Goal: Transaction & Acquisition: Purchase product/service

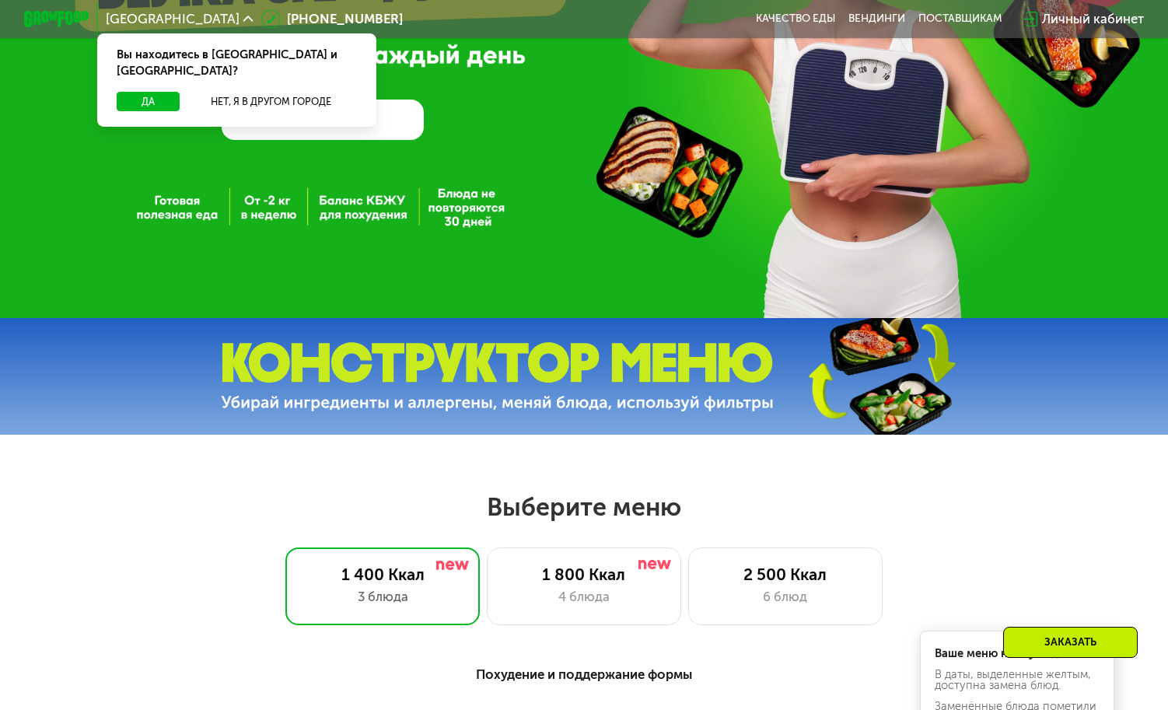
scroll to position [466, 0]
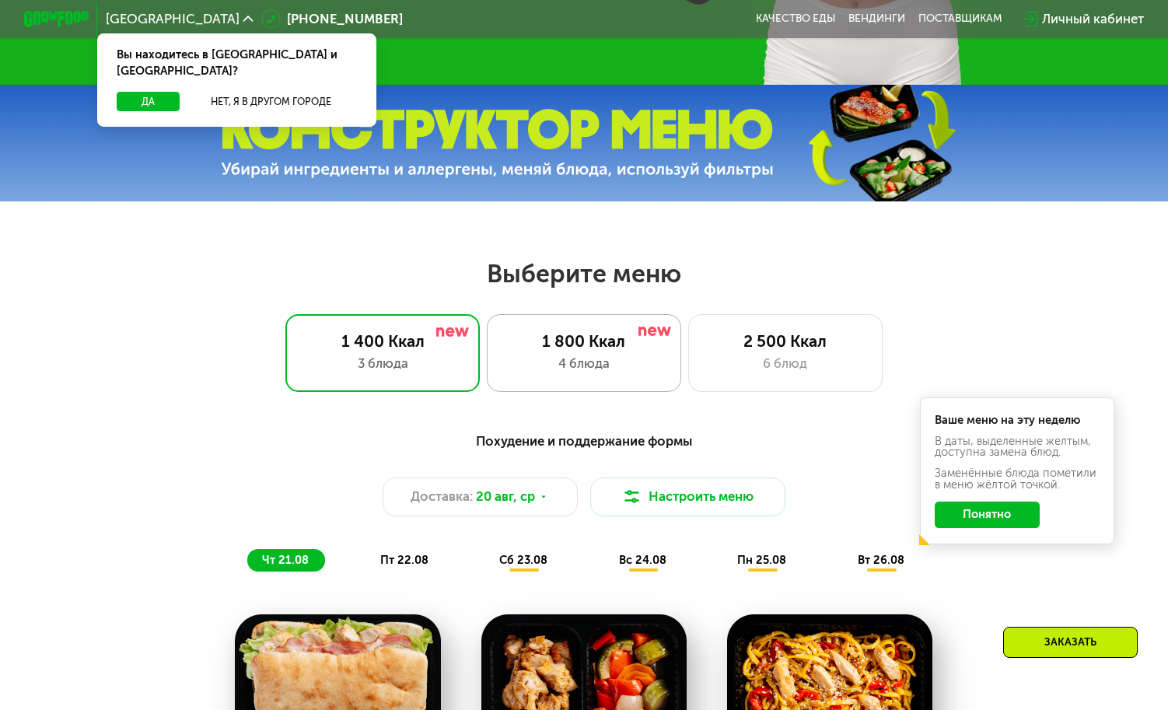
click at [589, 351] on div "1 800 Ккал" at bounding box center [584, 340] width 161 height 19
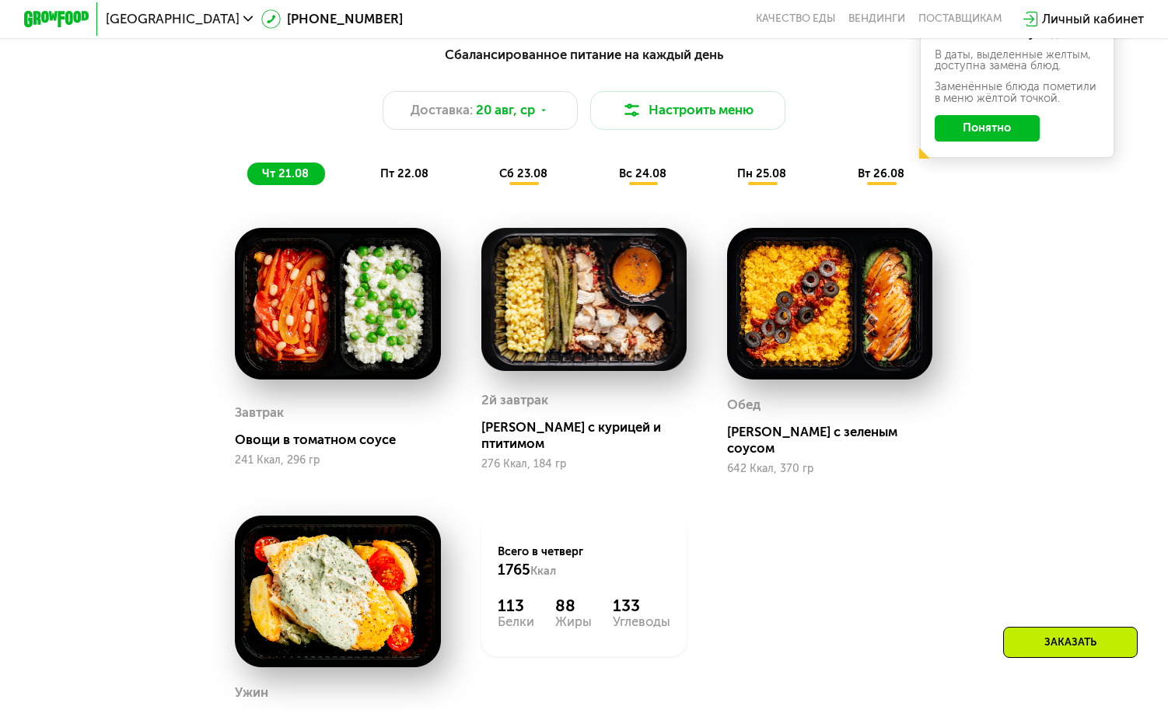
scroll to position [855, 0]
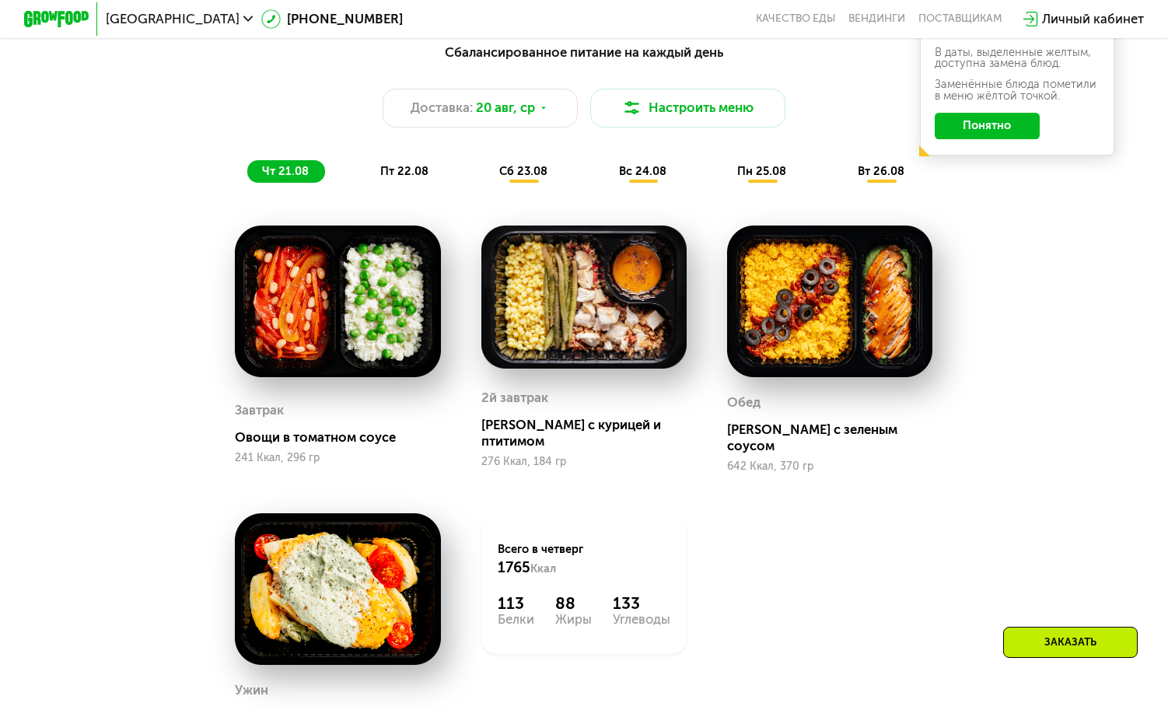
click at [395, 178] on span "пт 22.08" at bounding box center [404, 171] width 48 height 14
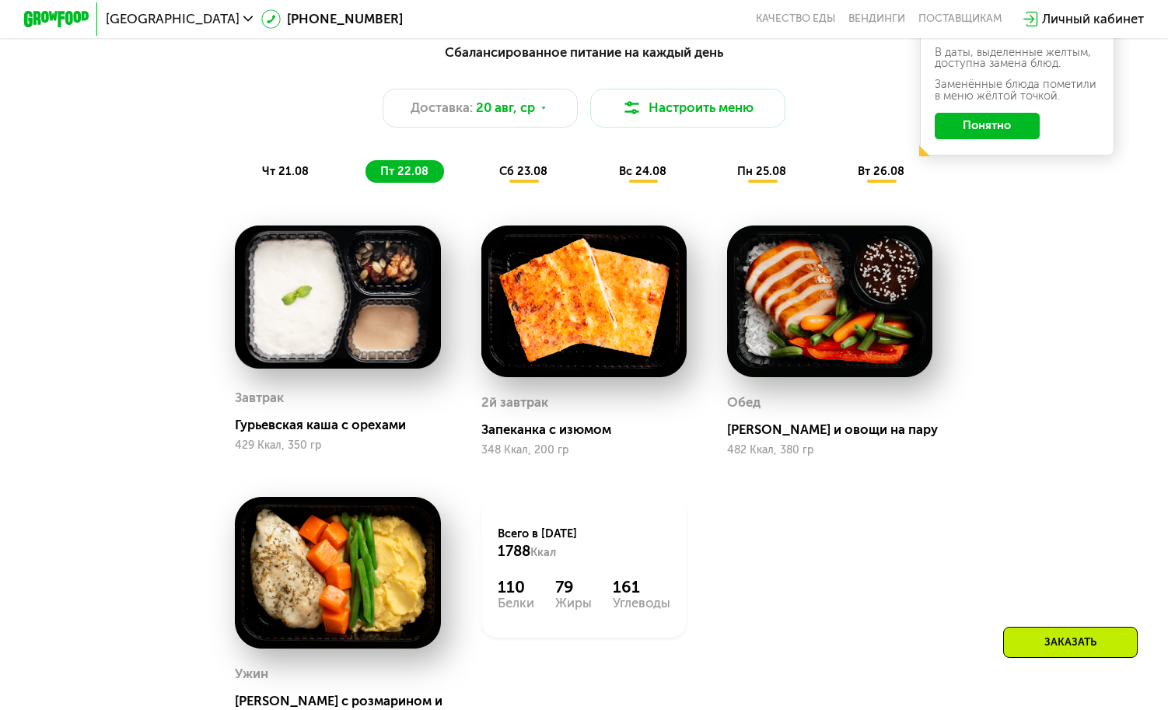
click at [507, 174] on span "сб 23.08" at bounding box center [523, 171] width 48 height 14
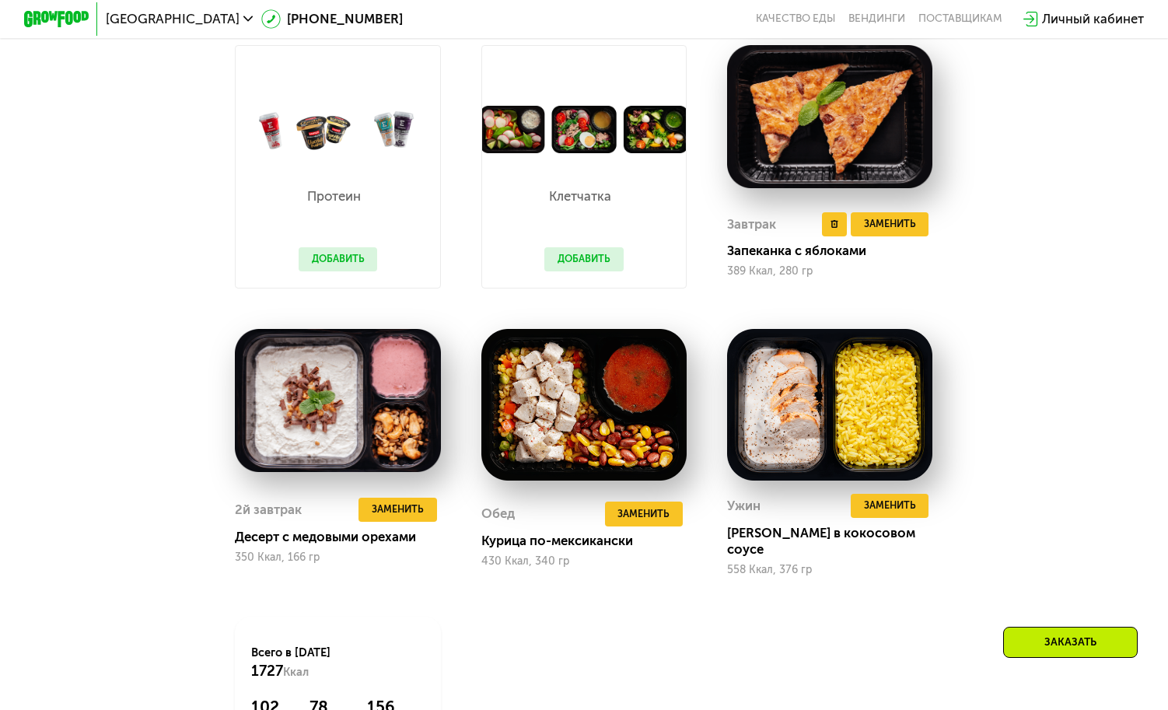
scroll to position [933, 0]
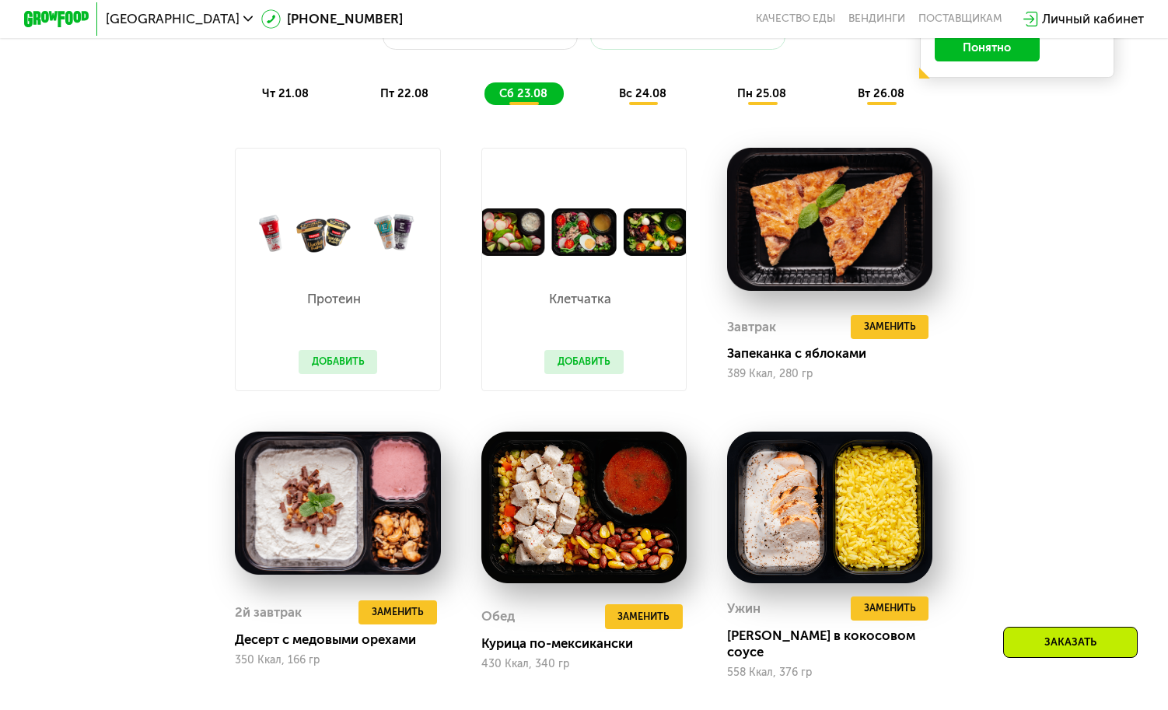
click at [658, 96] on span "вс 24.08" at bounding box center [642, 93] width 47 height 14
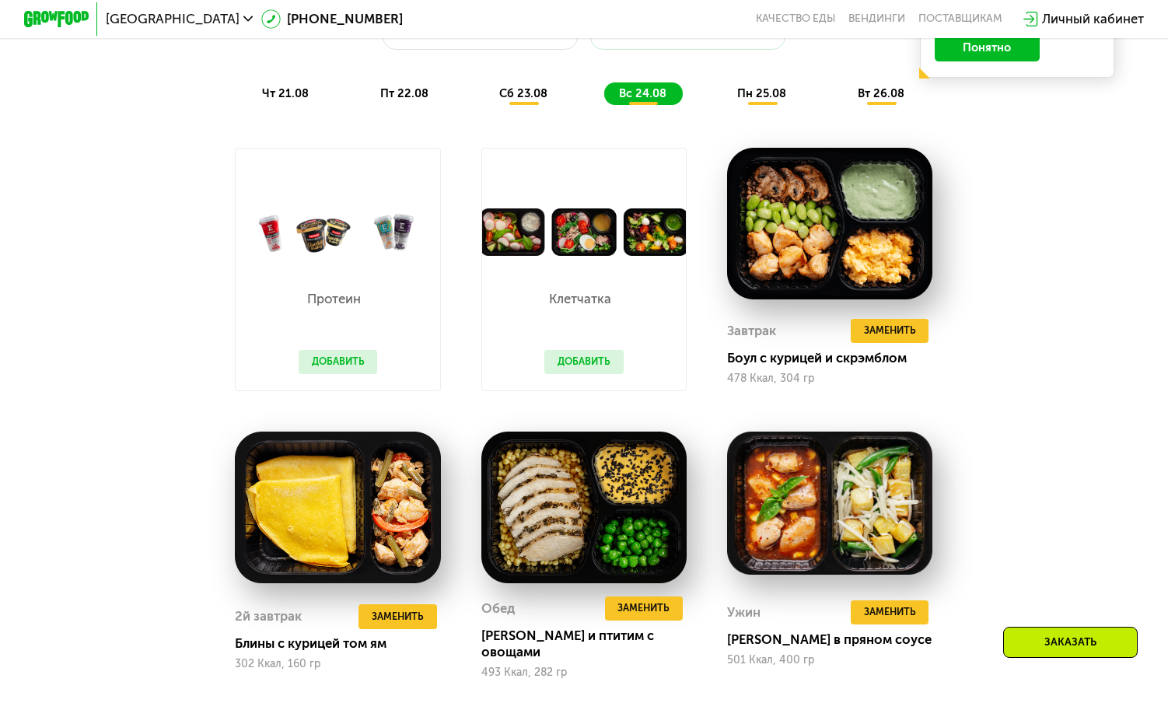
click at [750, 96] on span "пн 25.08" at bounding box center [761, 93] width 49 height 14
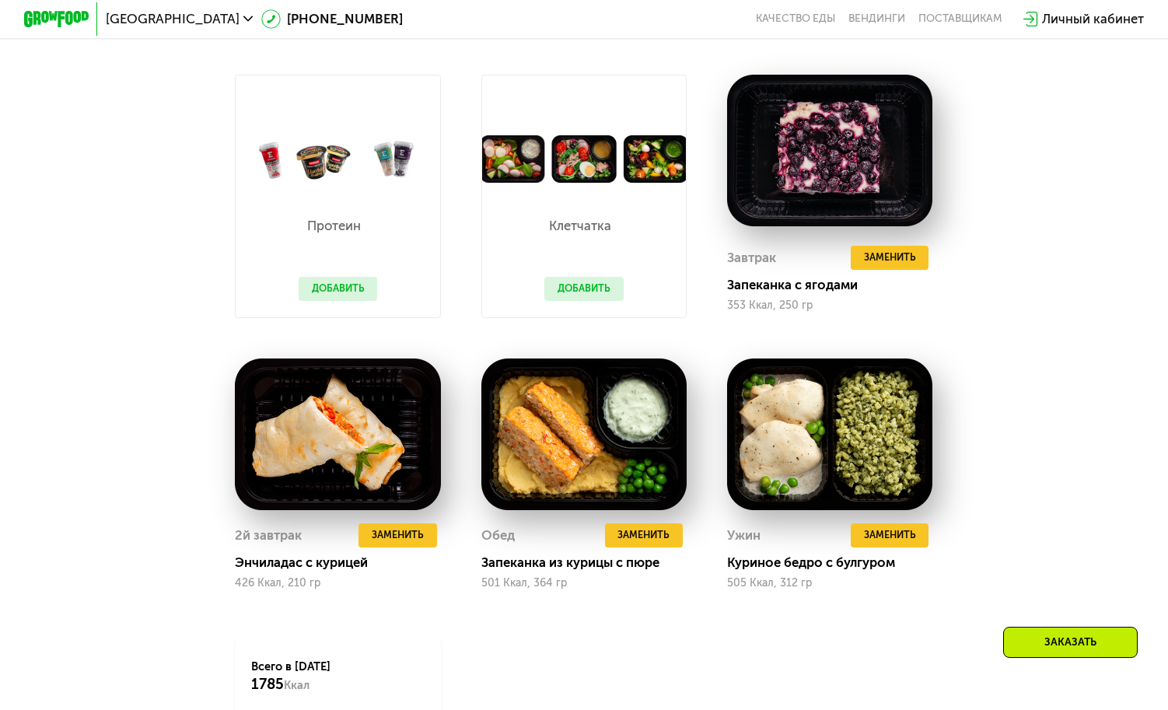
scroll to position [622, 0]
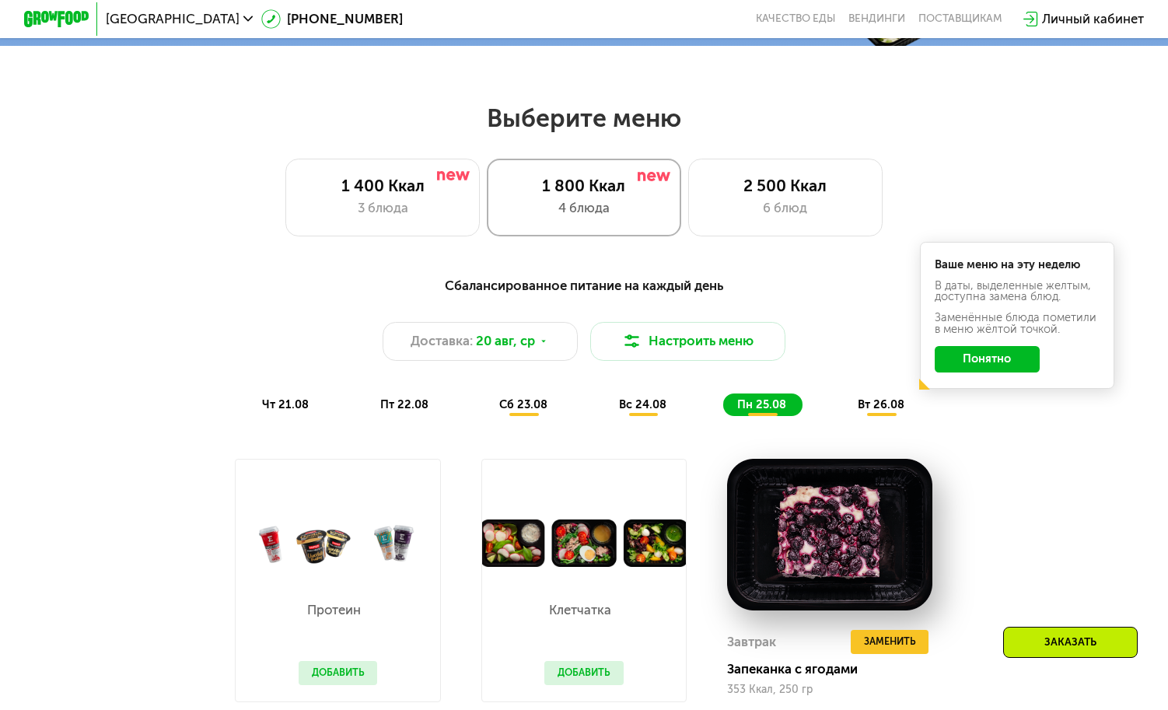
click at [568, 215] on div "4 блюда" at bounding box center [584, 207] width 161 height 19
click at [544, 345] on icon at bounding box center [544, 342] width 10 height 10
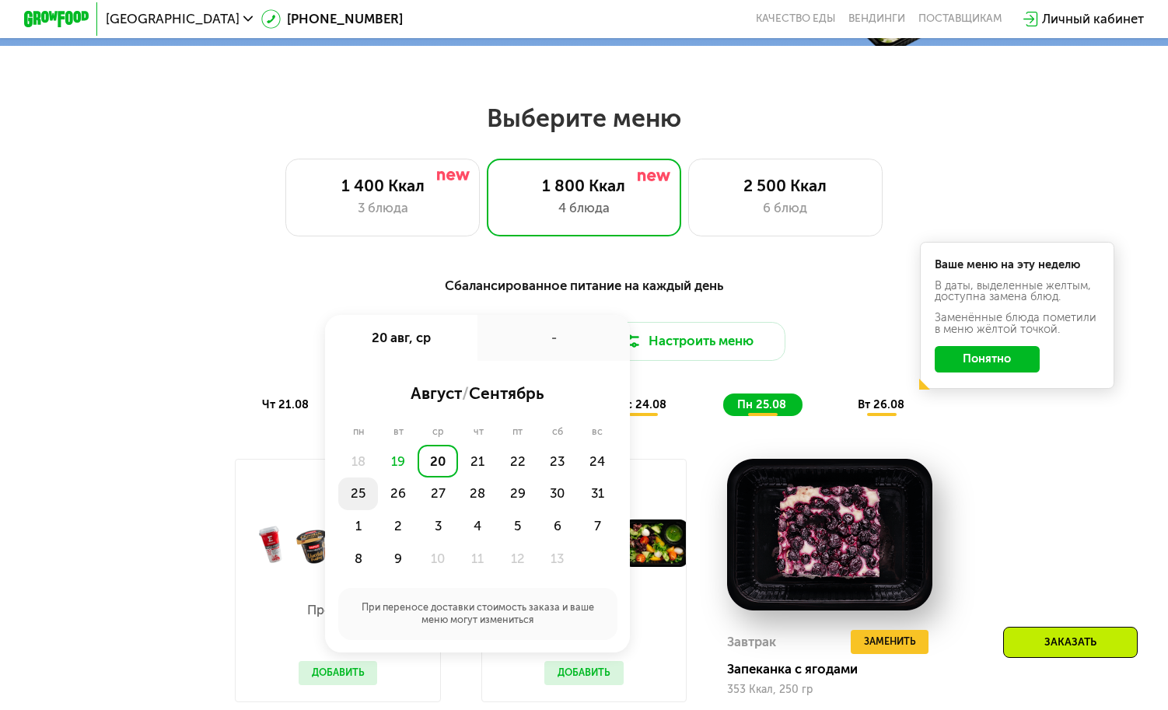
click at [378, 505] on div "25" at bounding box center [398, 493] width 40 height 33
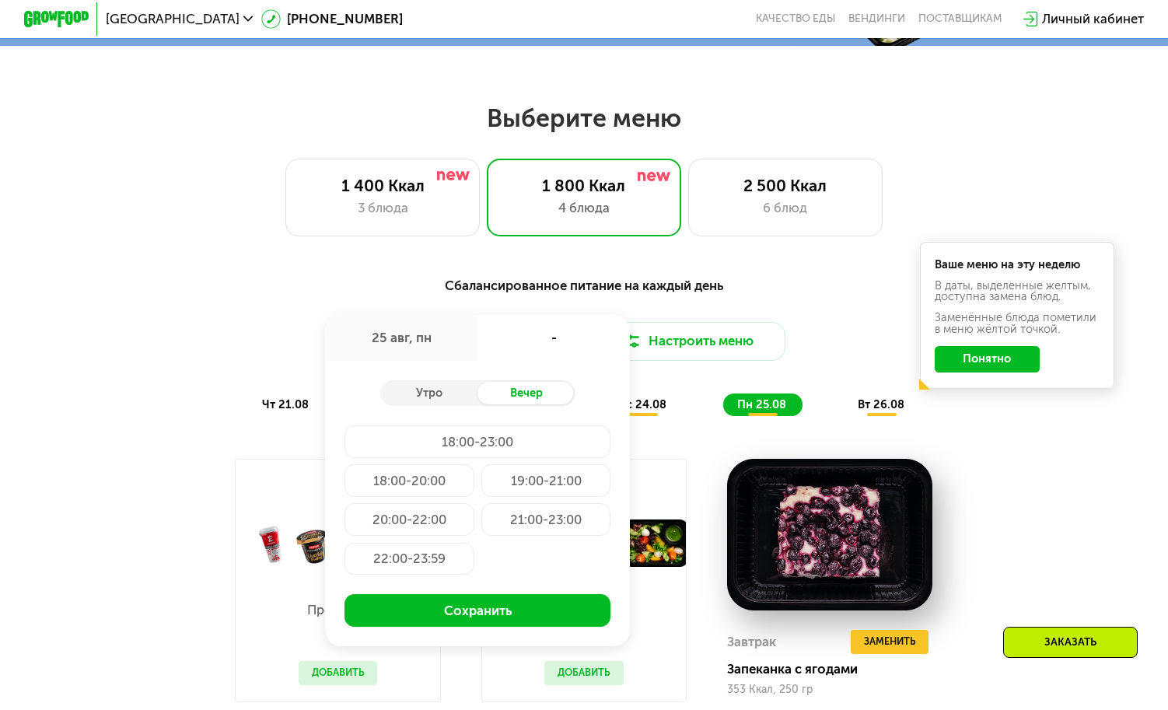
click at [215, 344] on div "Доставка: [DATE] авг, пн - Утро Вечер 18:00-23:00 18:00-20:00 19:00-21:00 20:00…" at bounding box center [584, 341] width 960 height 39
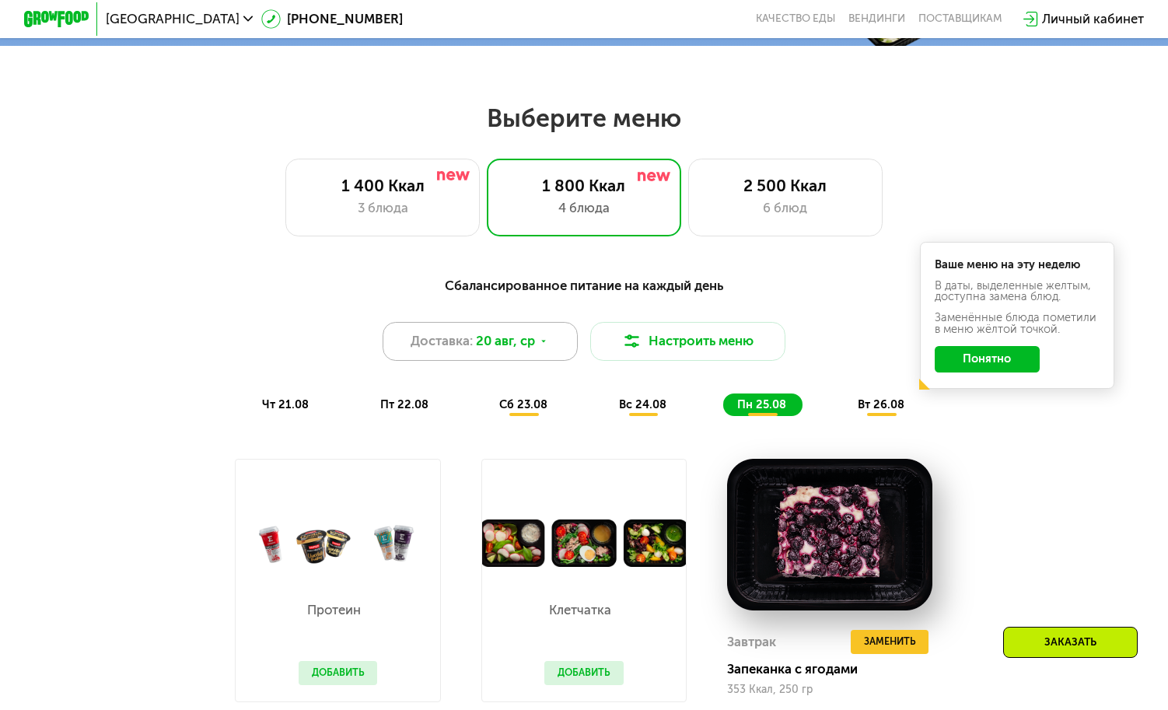
click at [477, 348] on span "20 авг, ср" at bounding box center [505, 340] width 59 height 19
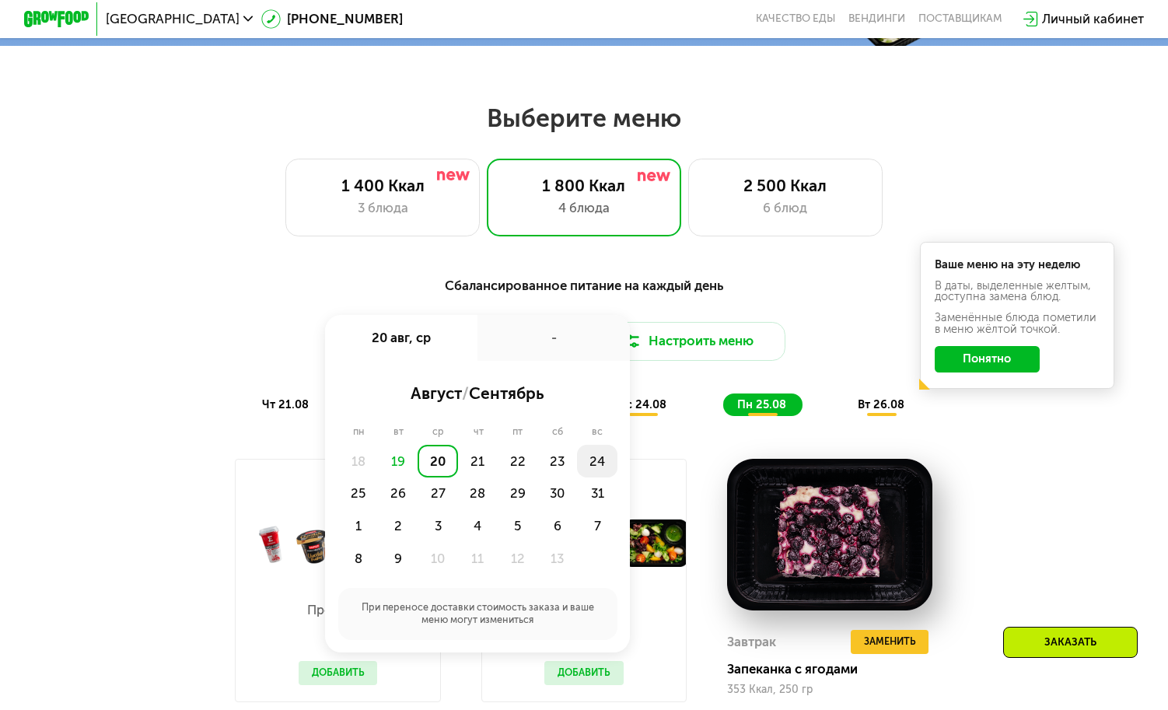
click at [378, 477] on div "24" at bounding box center [358, 493] width 40 height 33
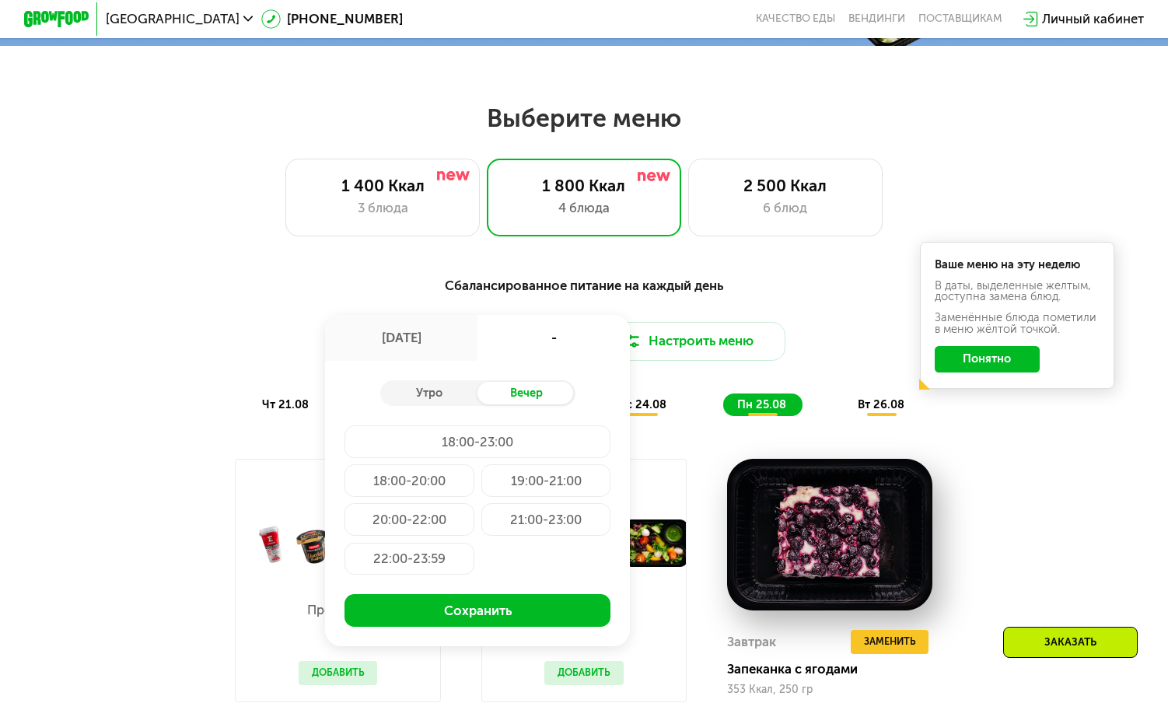
click at [526, 392] on div "Вечер" at bounding box center [525, 393] width 97 height 23
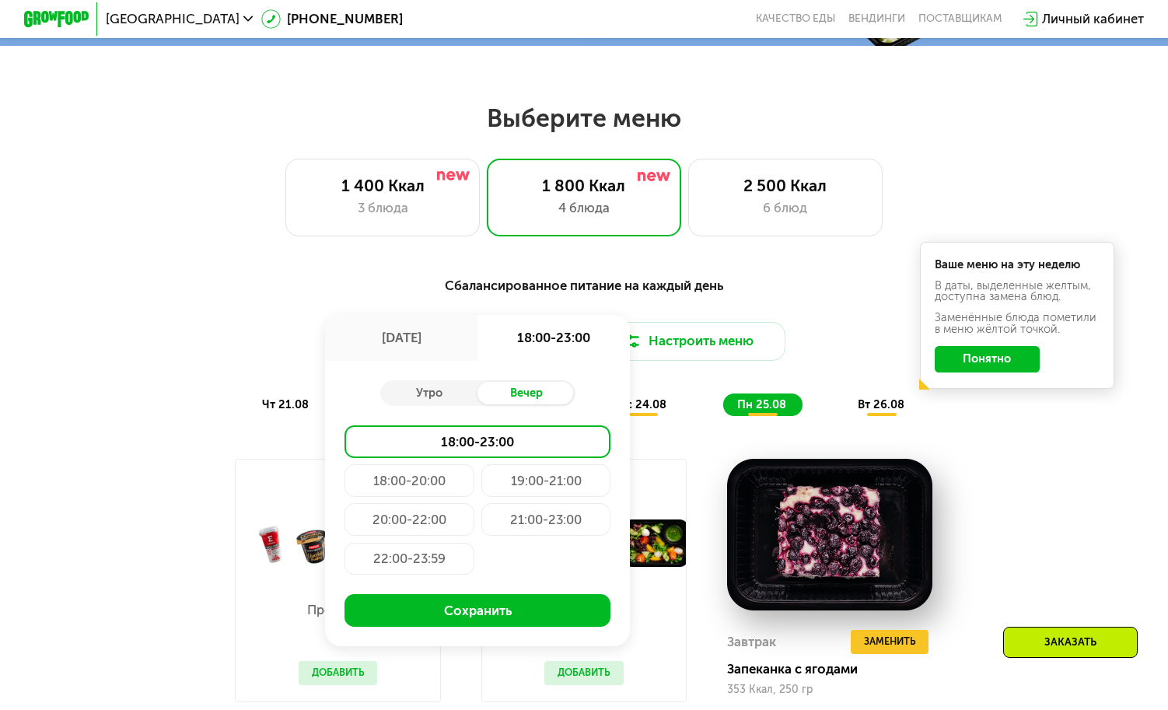
click at [481, 524] on div "20:00-22:00" at bounding box center [546, 519] width 130 height 33
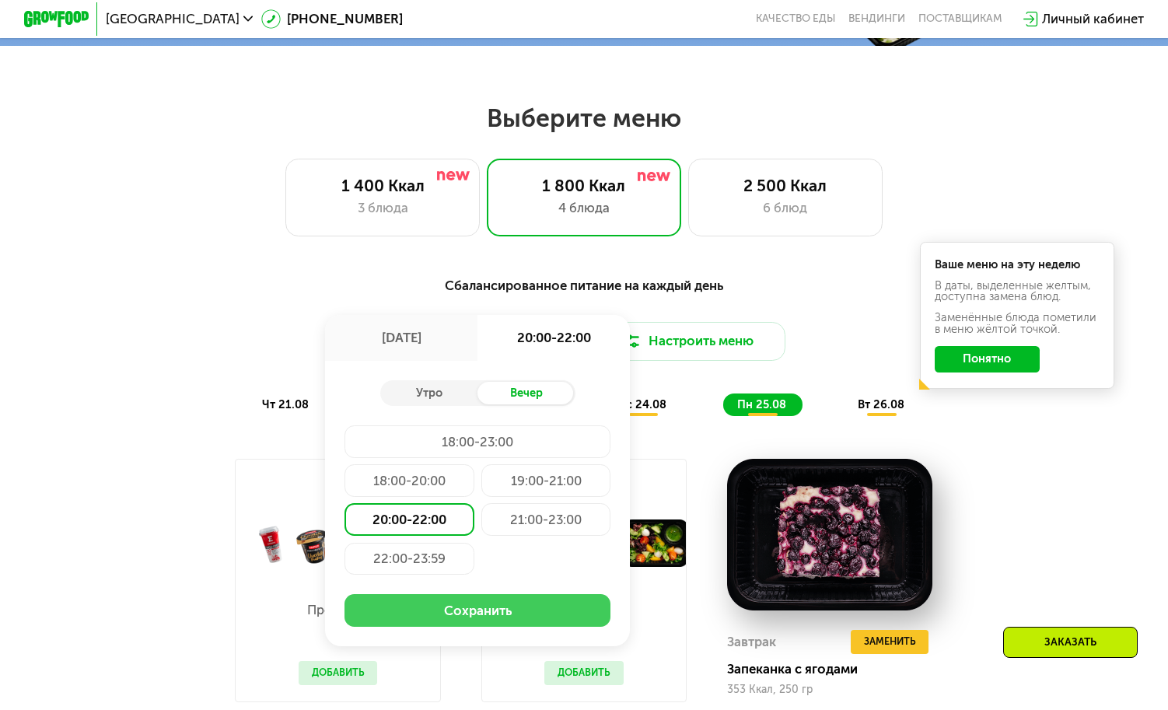
click at [490, 620] on button "Сохранить" at bounding box center [477, 610] width 266 height 33
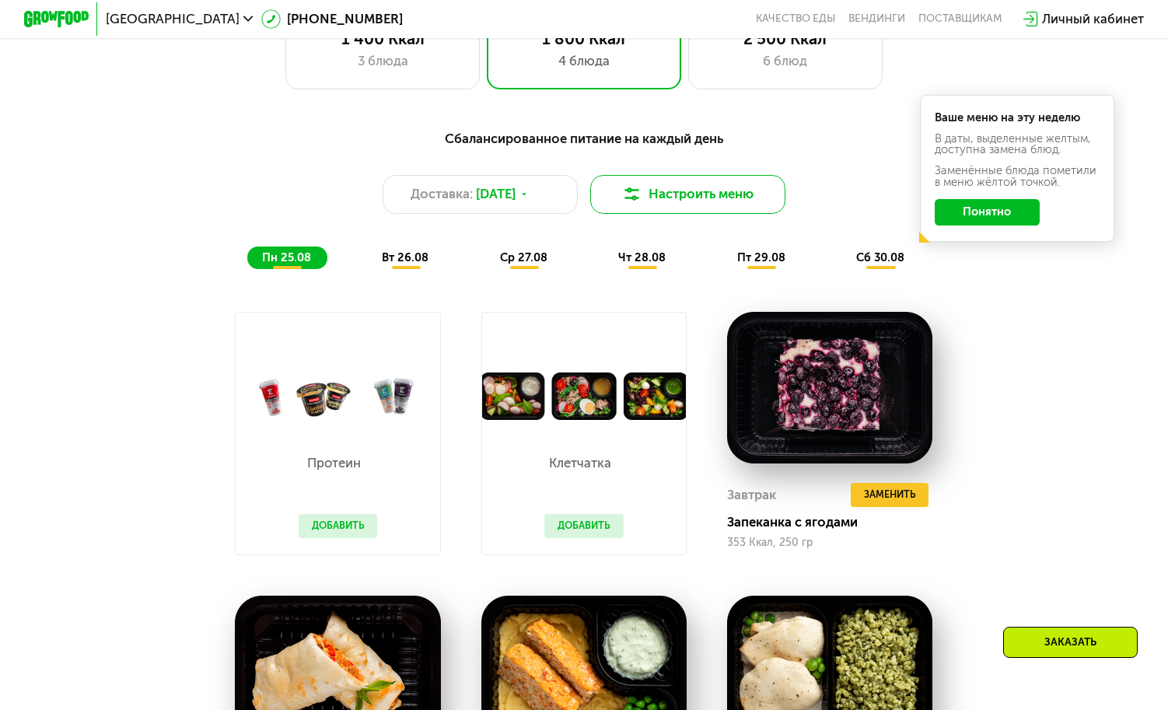
scroll to position [777, 0]
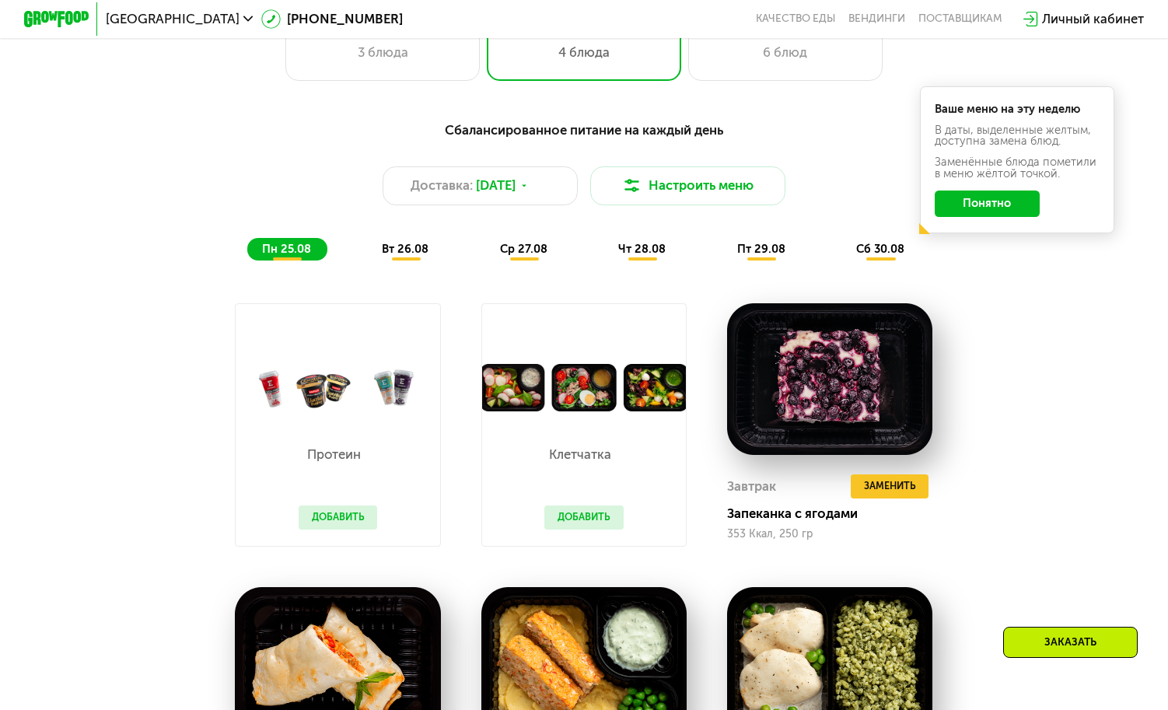
click at [1011, 214] on button "Понятно" at bounding box center [986, 203] width 105 height 26
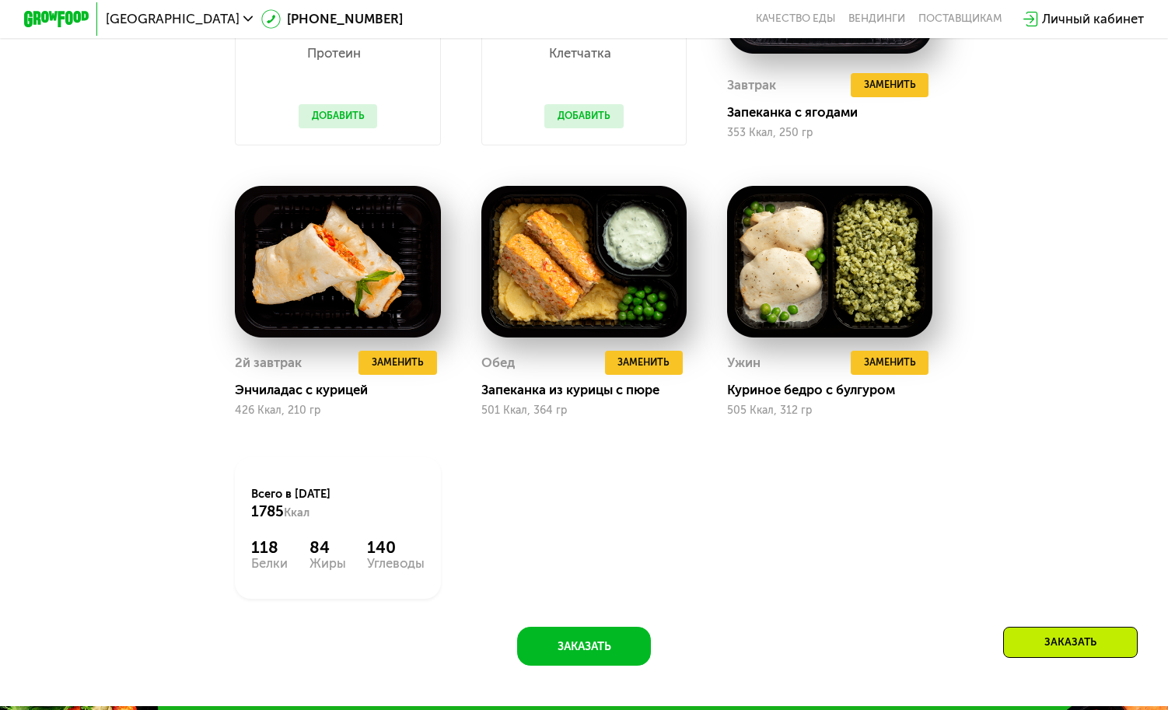
scroll to position [1477, 0]
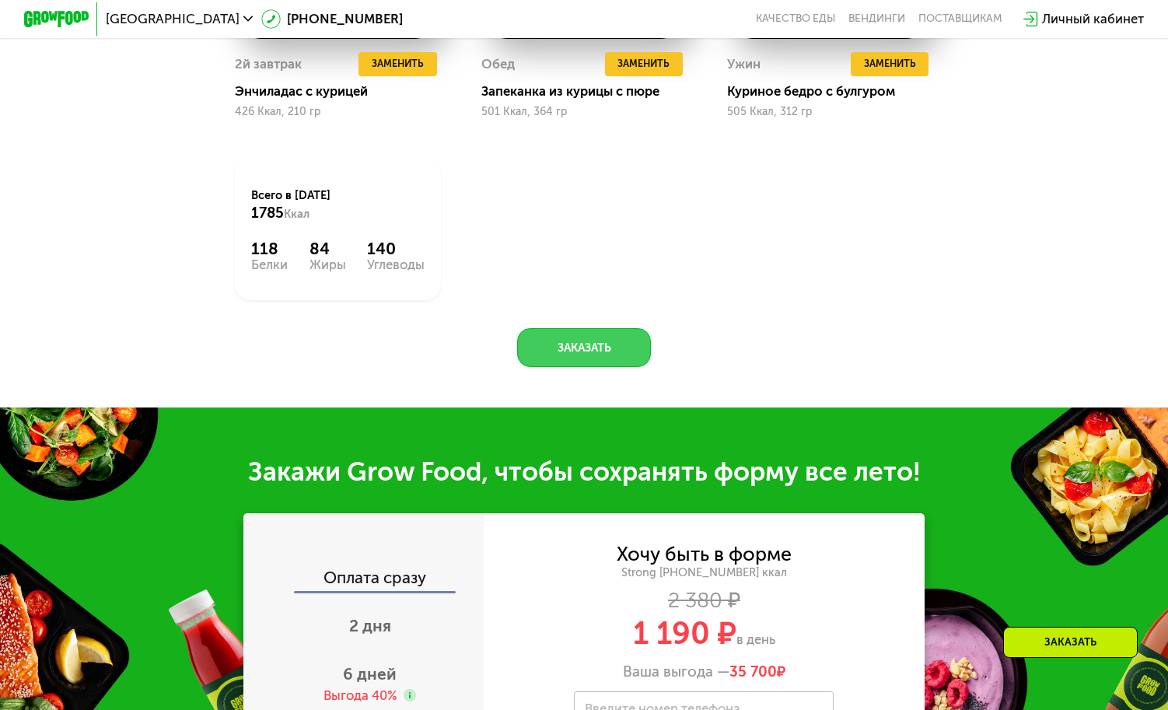
click at [582, 357] on button "Заказать" at bounding box center [583, 347] width 133 height 39
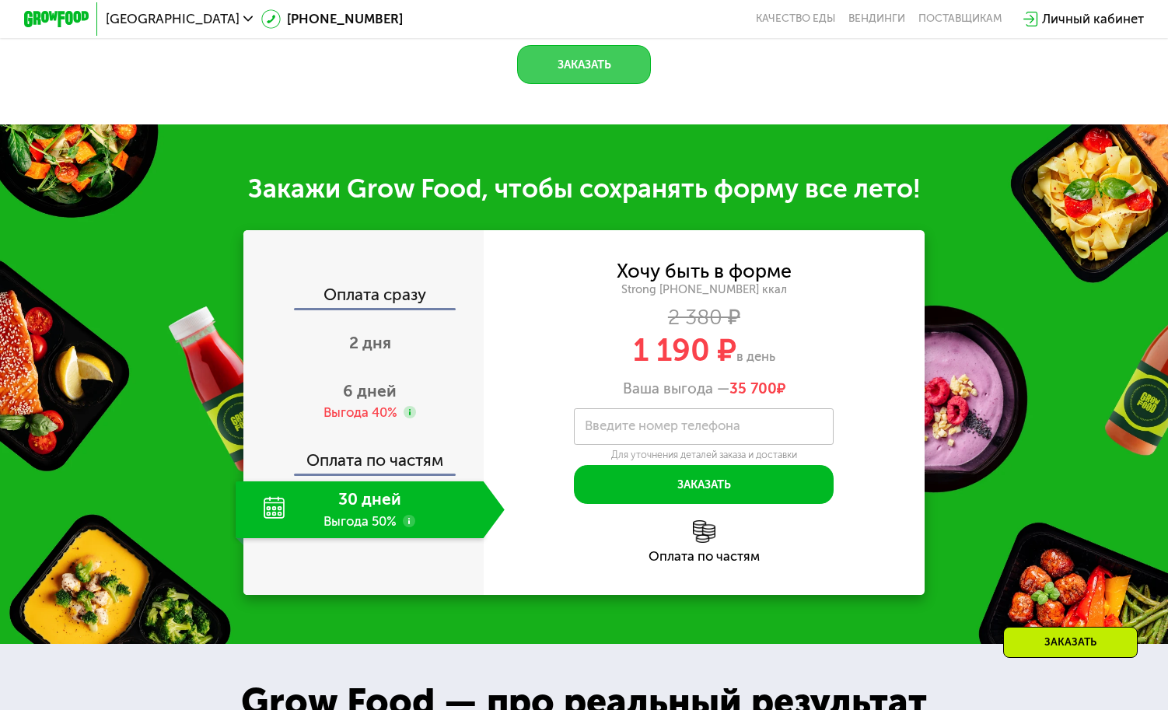
scroll to position [1902, 0]
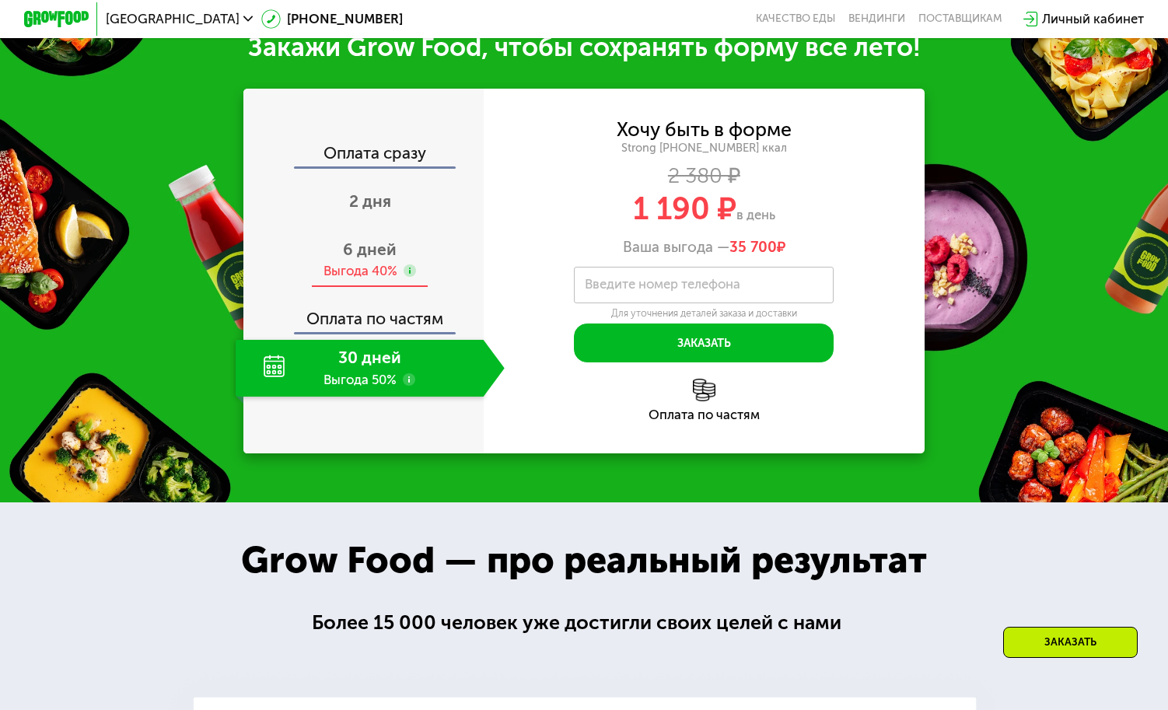
click at [368, 259] on span "6 дней" at bounding box center [370, 248] width 54 height 19
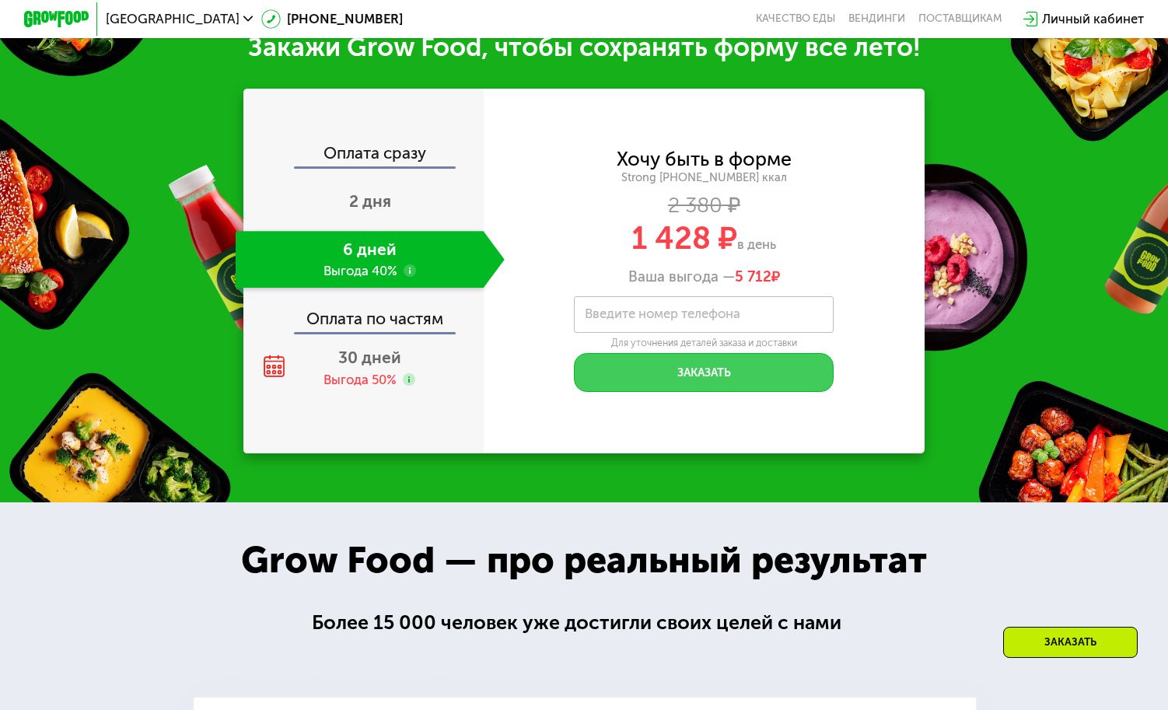
click at [732, 392] on button "Заказать" at bounding box center [704, 372] width 260 height 39
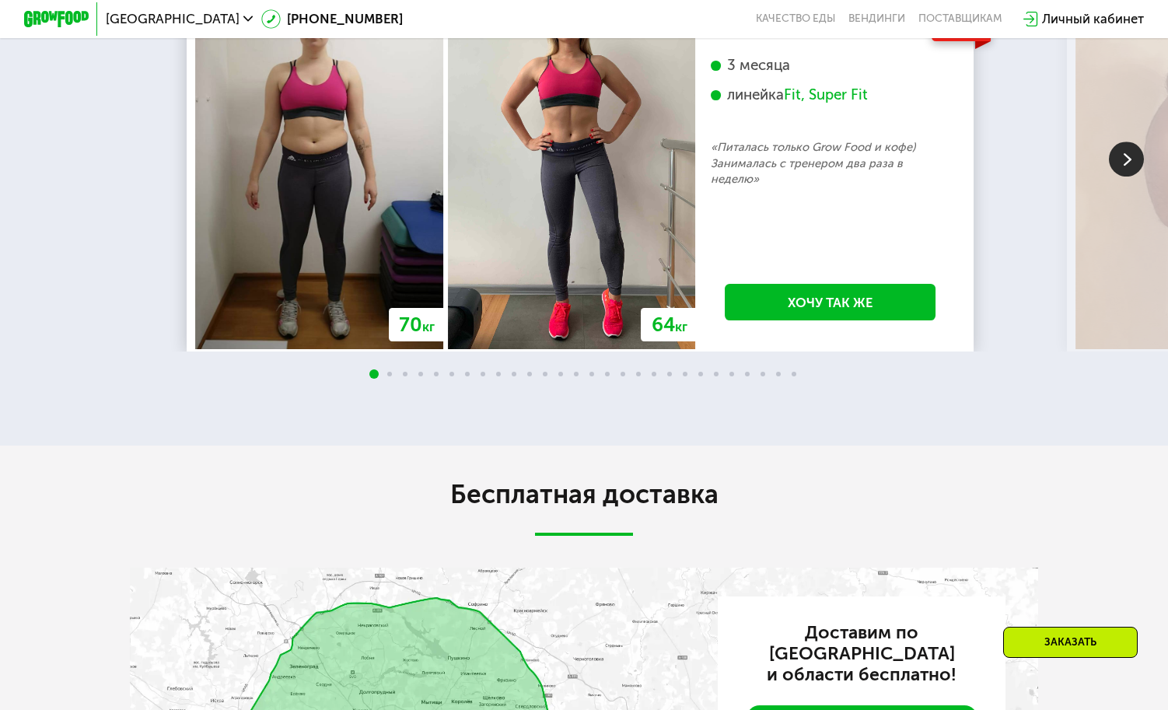
scroll to position [3068, 0]
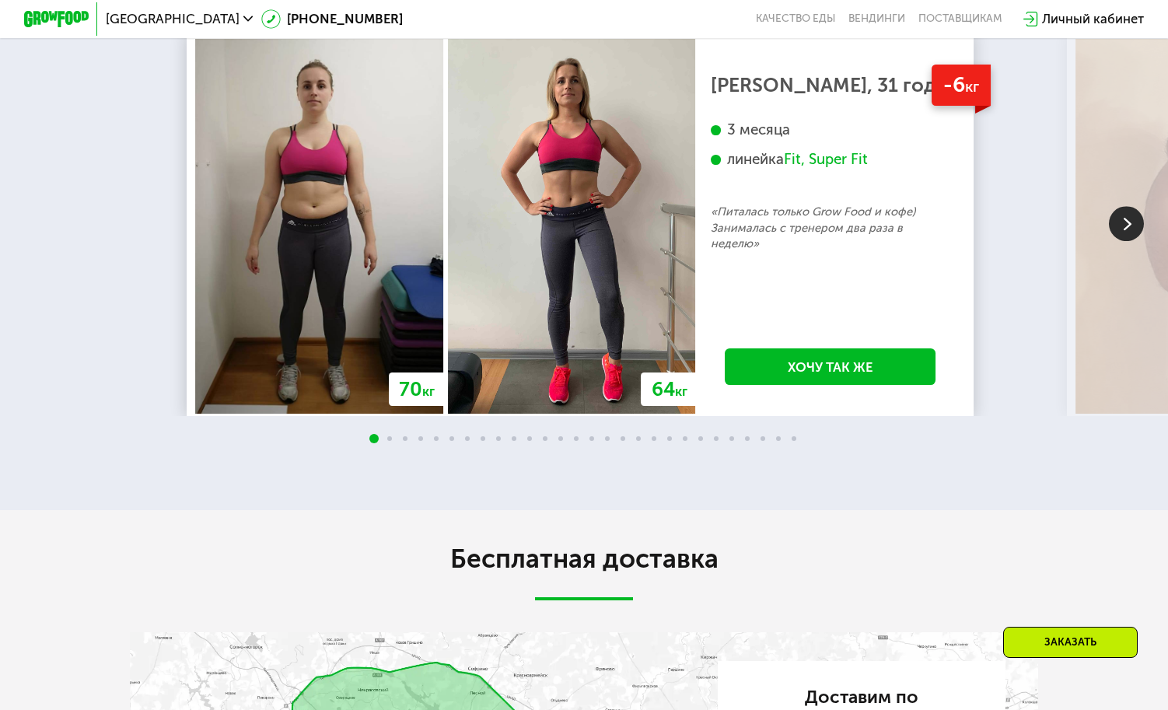
click at [1121, 241] on img at bounding box center [1126, 223] width 35 height 35
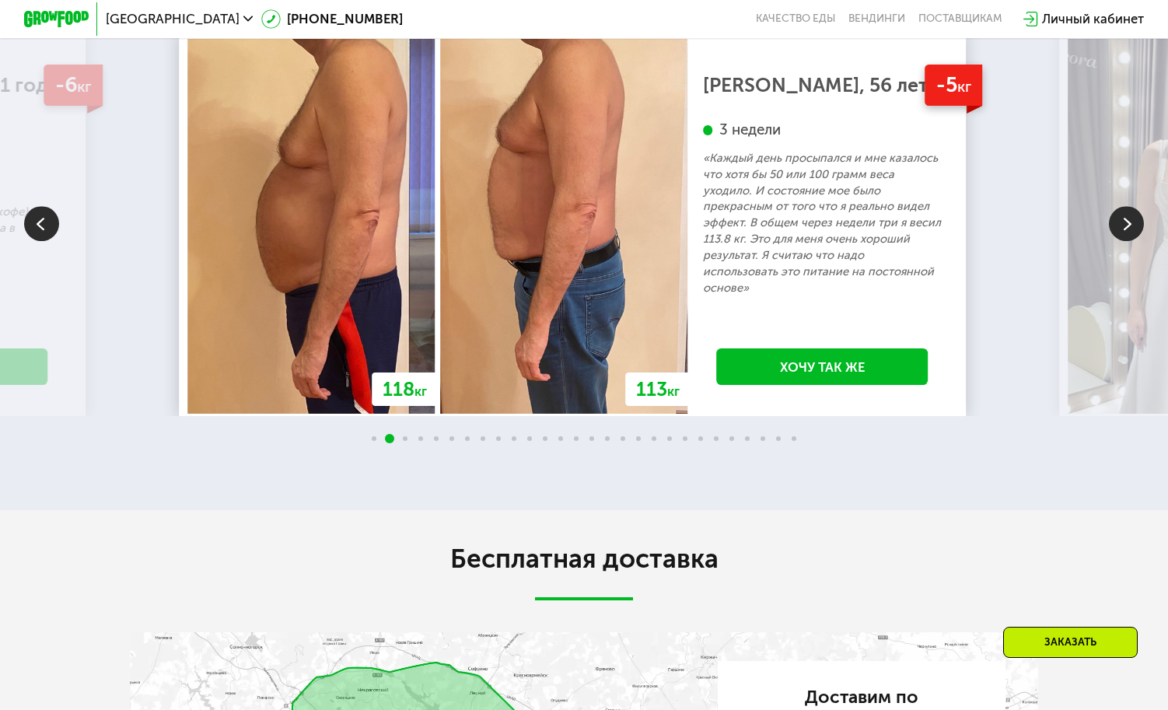
click at [1123, 238] on img at bounding box center [1126, 223] width 35 height 35
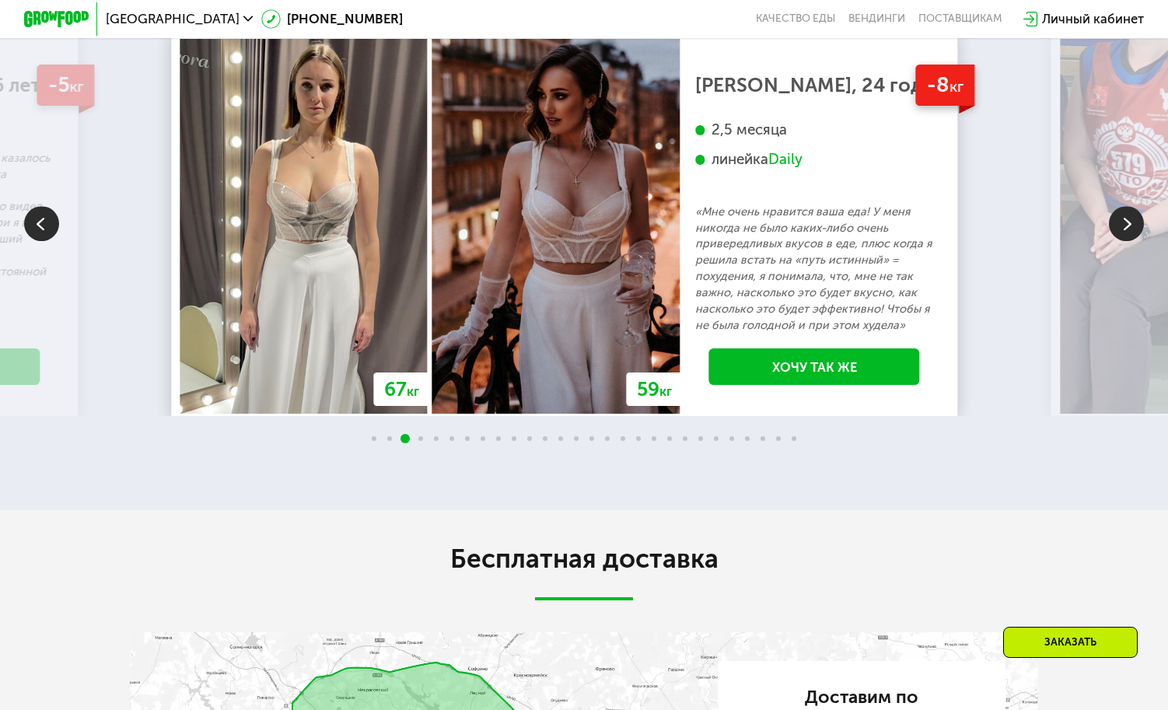
click at [1123, 238] on img at bounding box center [1126, 223] width 35 height 35
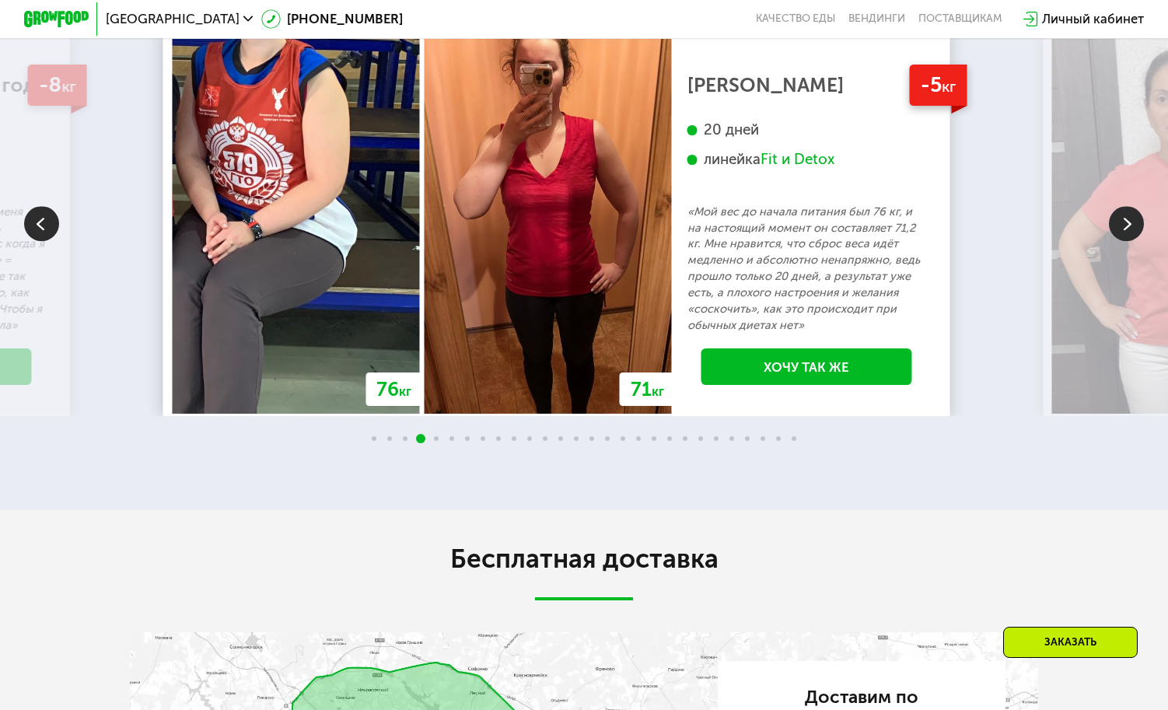
click at [1110, 241] on img at bounding box center [1126, 223] width 35 height 35
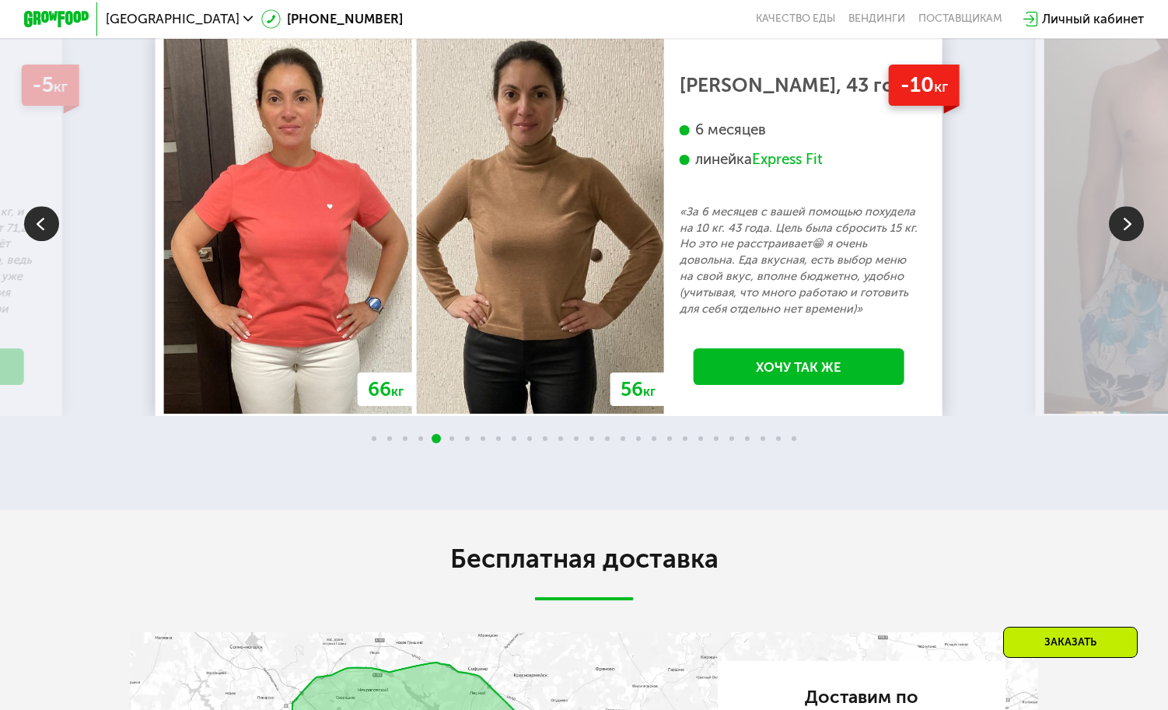
click at [1123, 241] on img at bounding box center [1126, 223] width 35 height 35
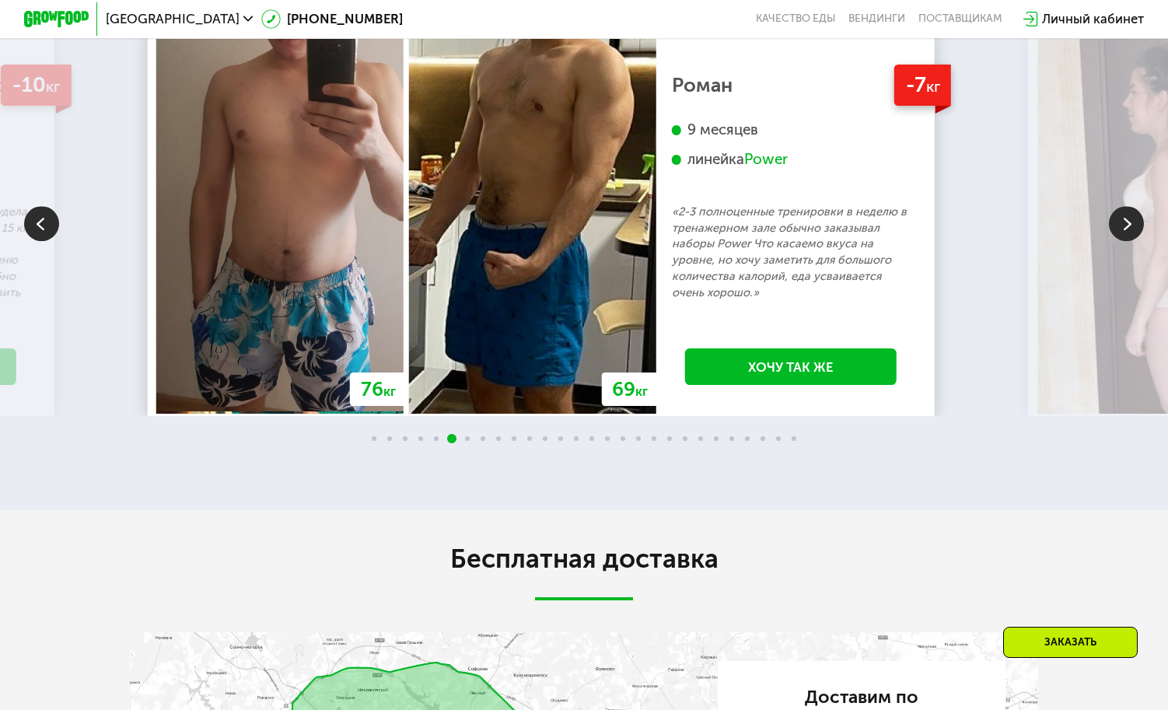
click at [1113, 241] on img at bounding box center [1126, 223] width 35 height 35
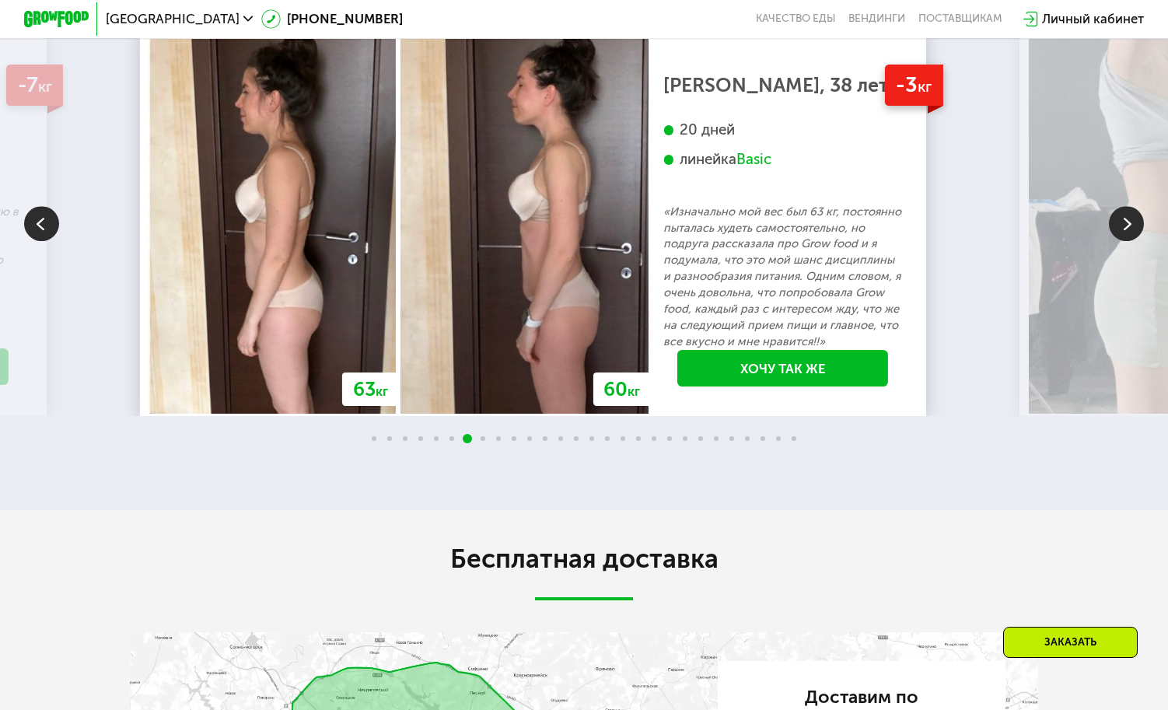
click at [1113, 241] on img at bounding box center [1126, 223] width 35 height 35
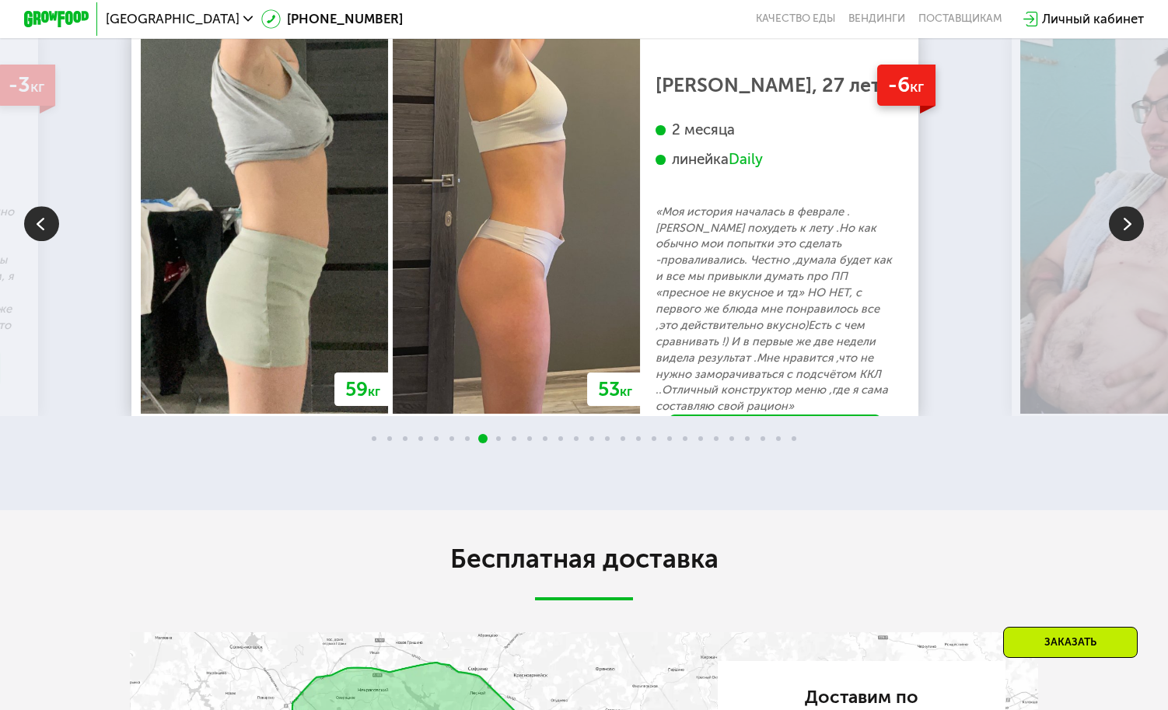
click at [1113, 241] on img at bounding box center [1126, 223] width 35 height 35
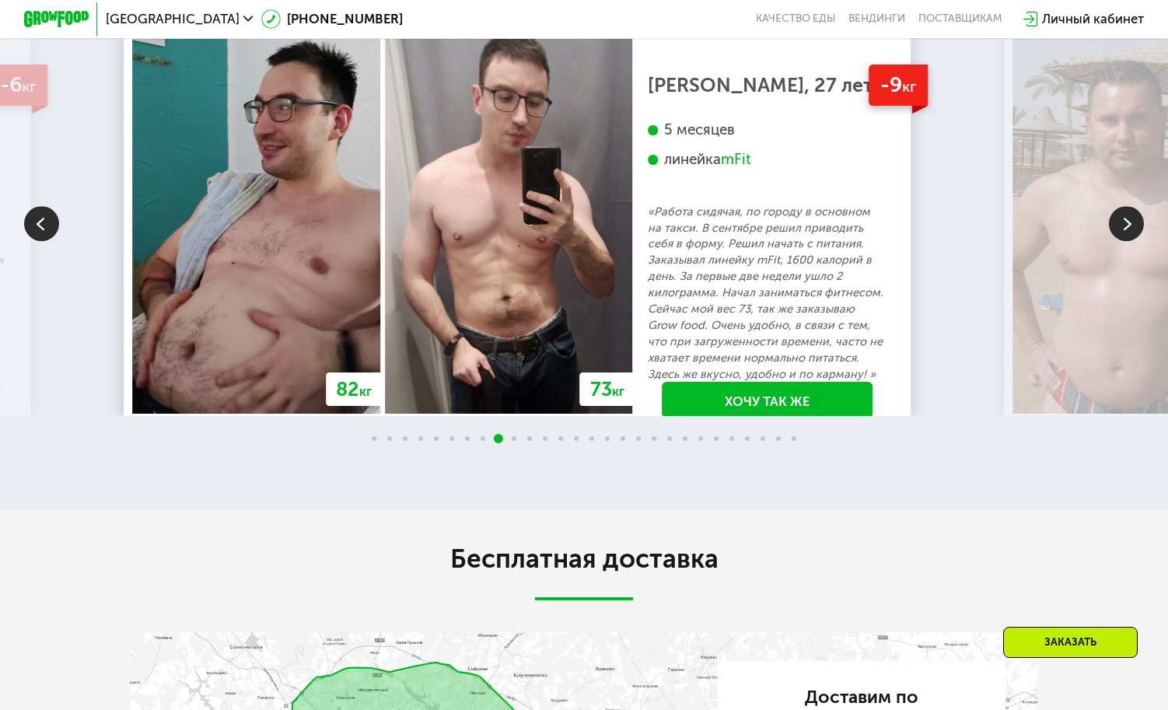
click at [30, 241] on img at bounding box center [41, 223] width 35 height 35
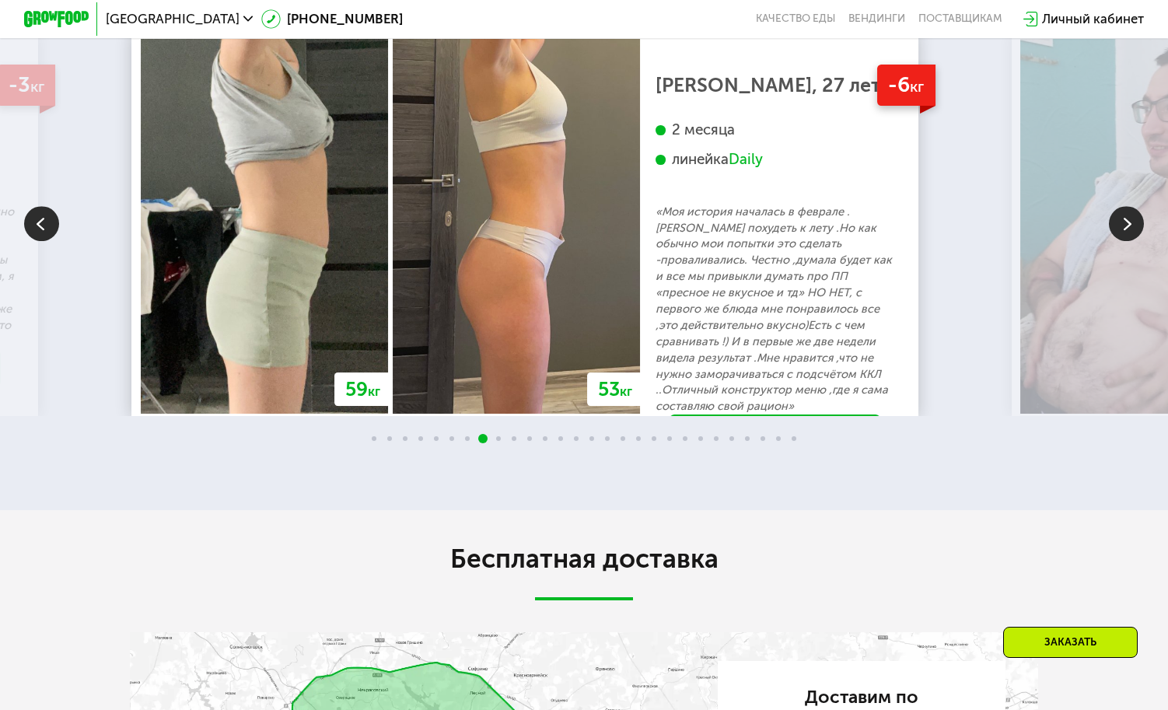
click at [1137, 232] on img at bounding box center [1126, 223] width 35 height 35
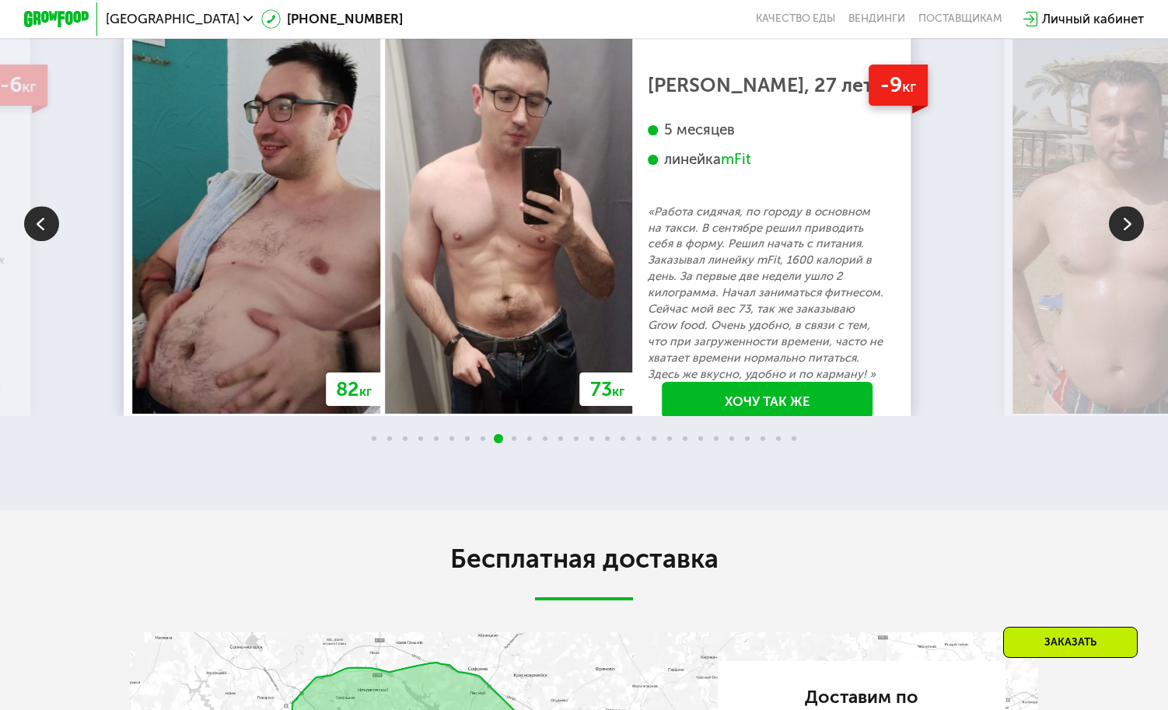
click at [1126, 241] on img at bounding box center [1126, 223] width 35 height 35
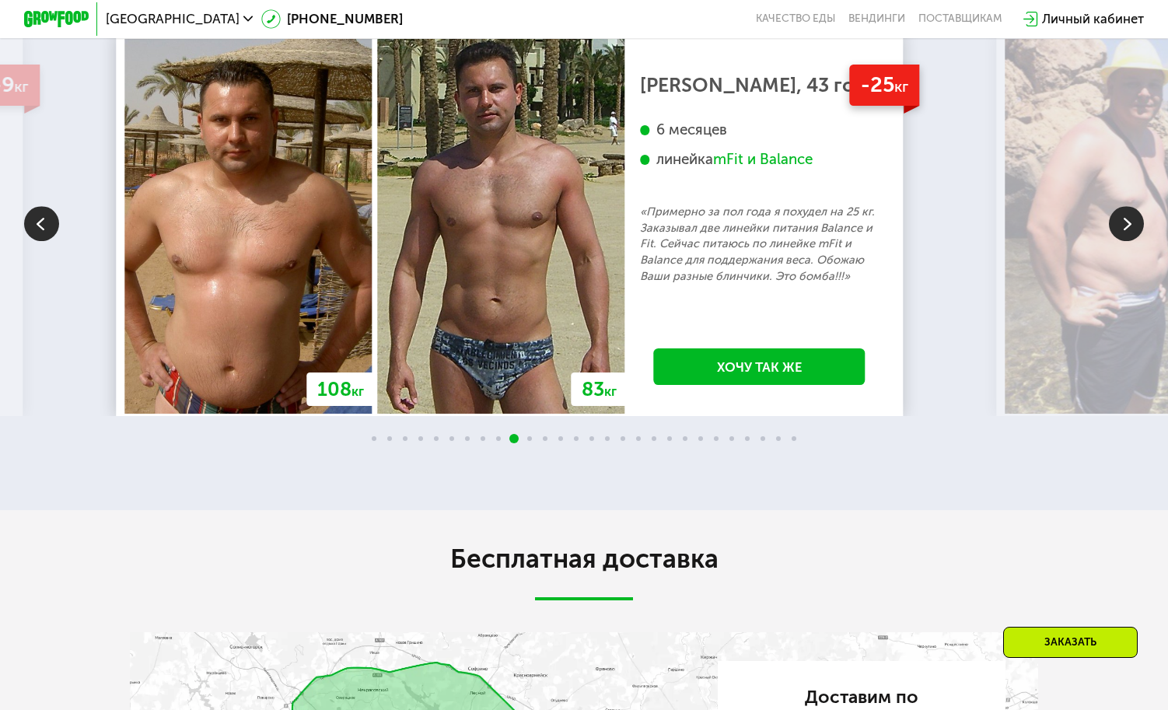
click at [1126, 241] on img at bounding box center [1126, 223] width 35 height 35
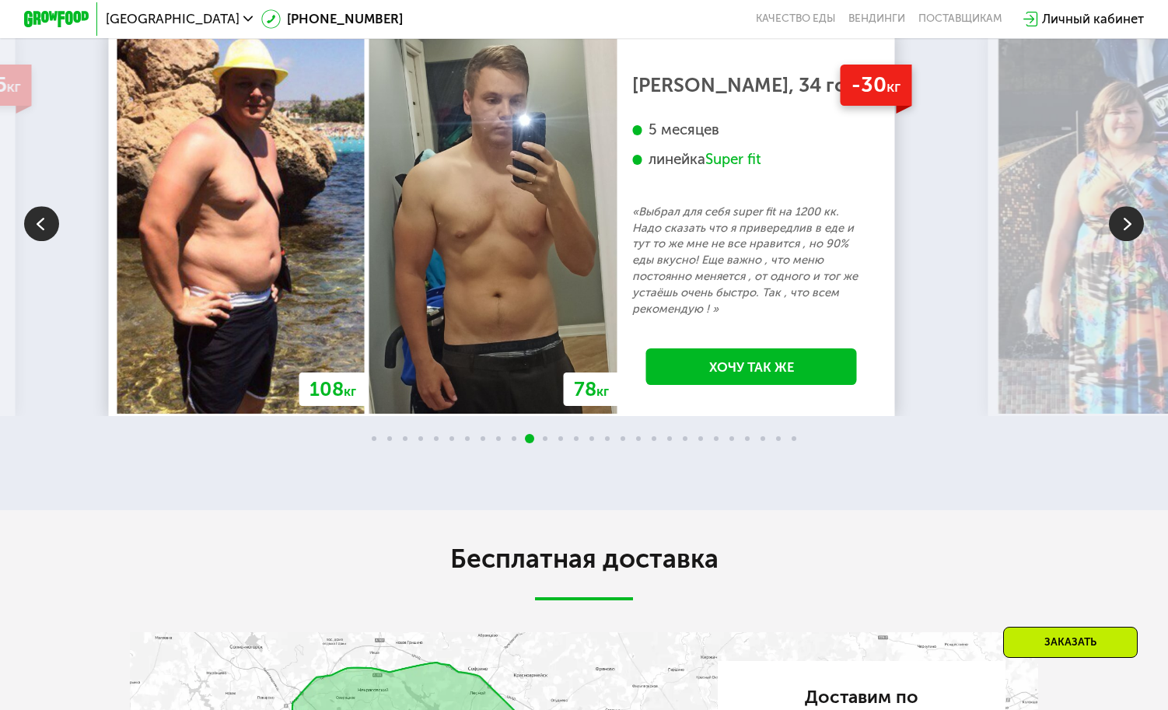
click at [1130, 241] on img at bounding box center [1126, 223] width 35 height 35
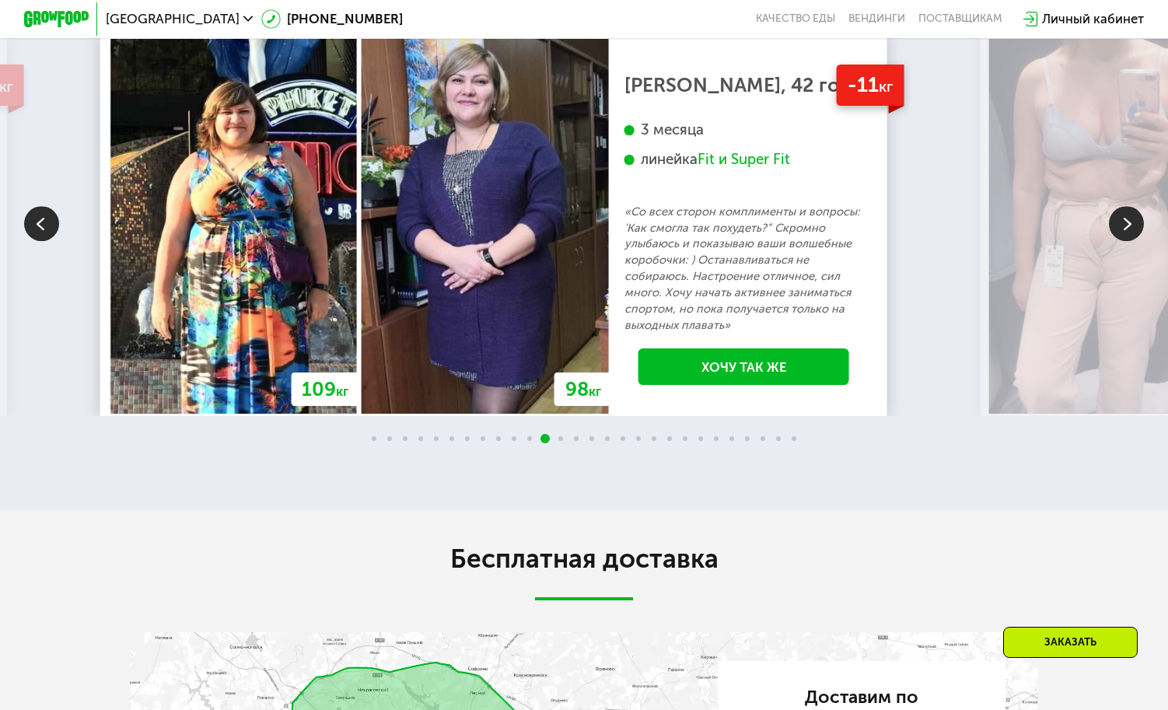
click at [1132, 241] on img at bounding box center [1126, 223] width 35 height 35
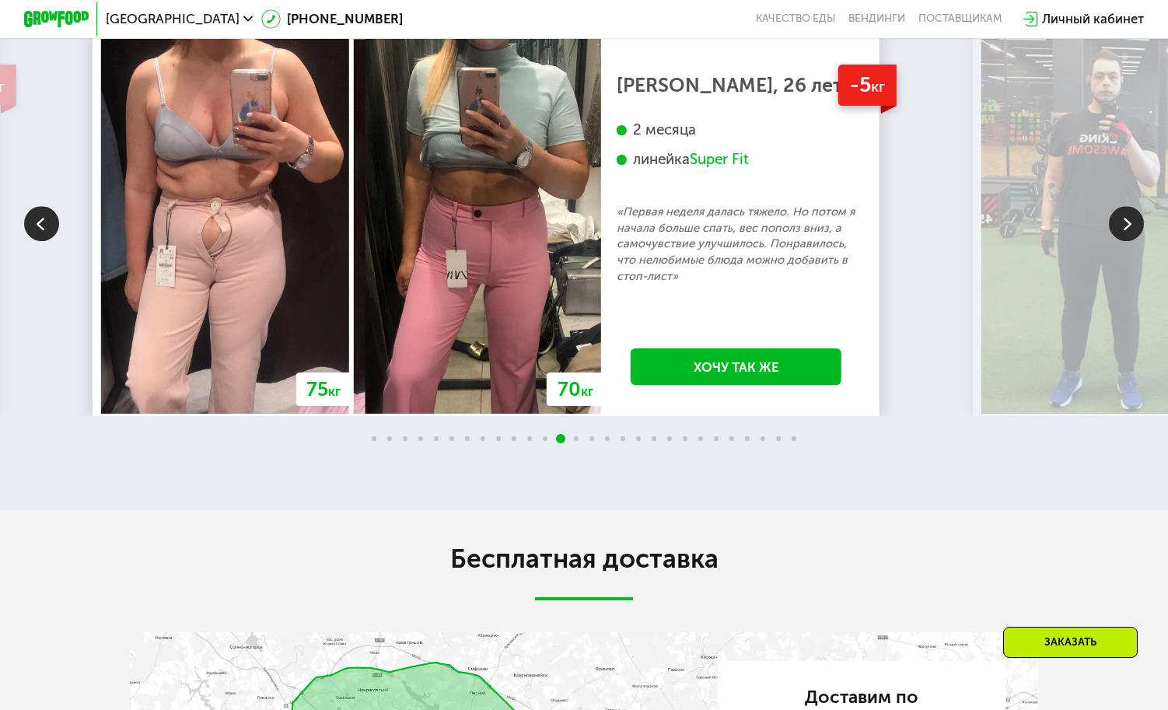
click at [1137, 241] on img at bounding box center [1126, 223] width 35 height 35
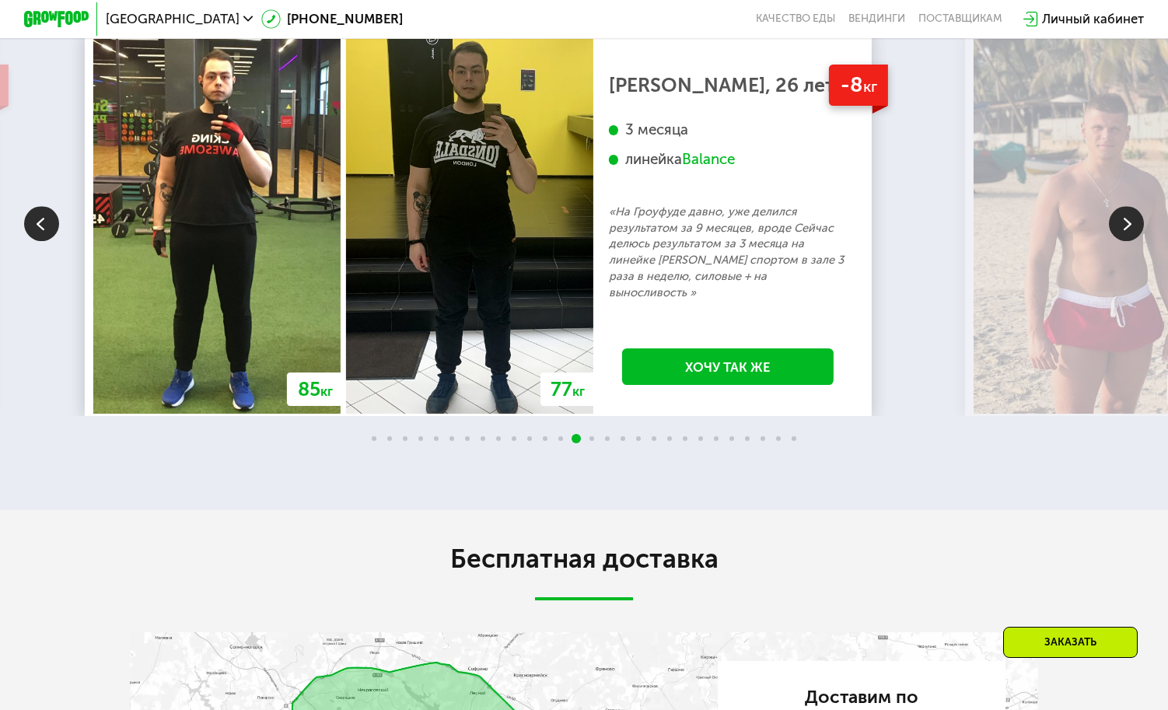
click at [1131, 241] on img at bounding box center [1126, 223] width 35 height 35
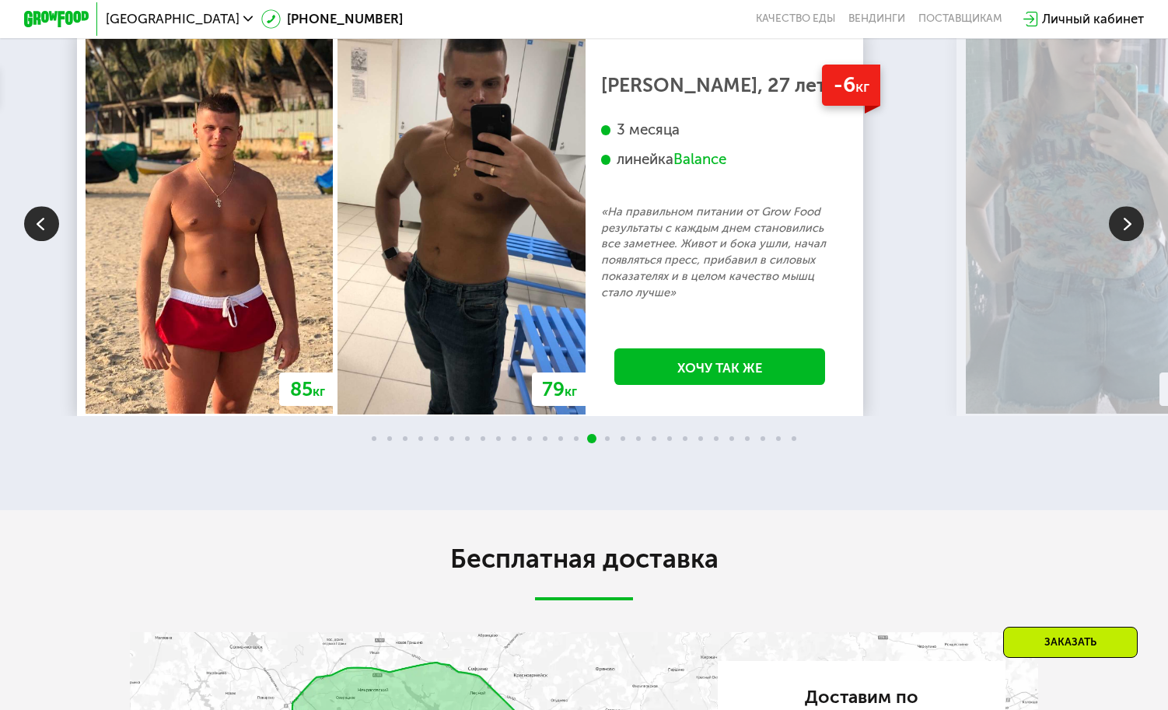
click at [1131, 241] on img at bounding box center [1126, 223] width 35 height 35
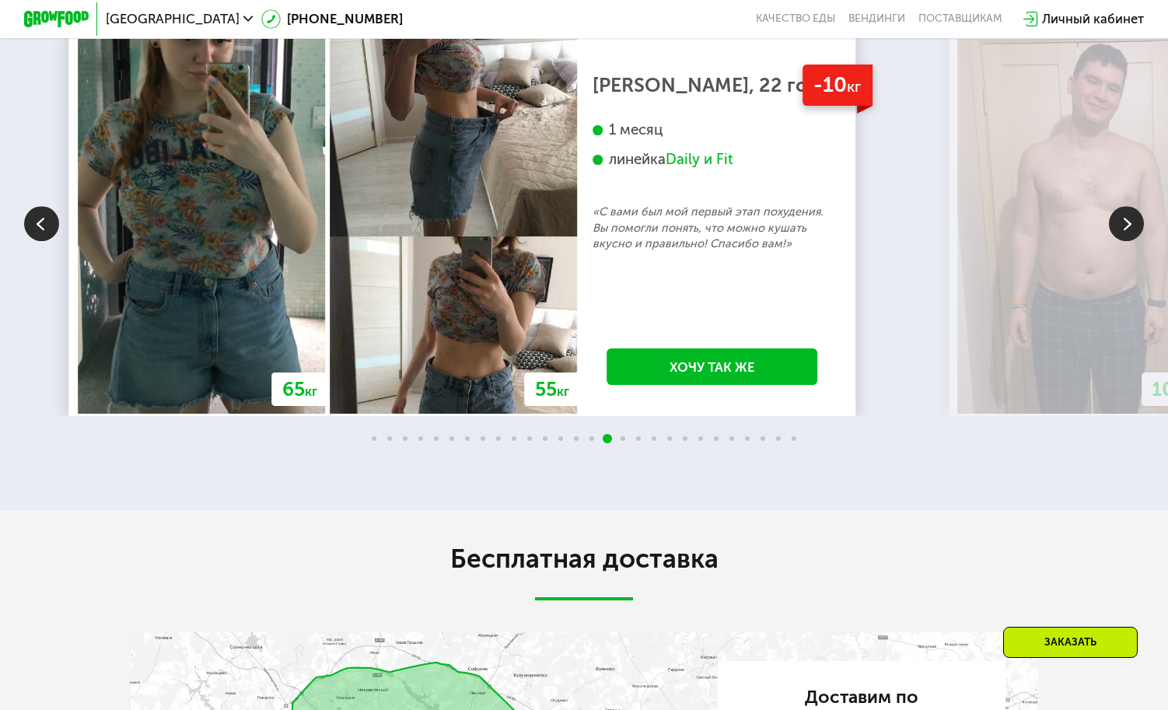
click at [54, 241] on img at bounding box center [41, 223] width 35 height 35
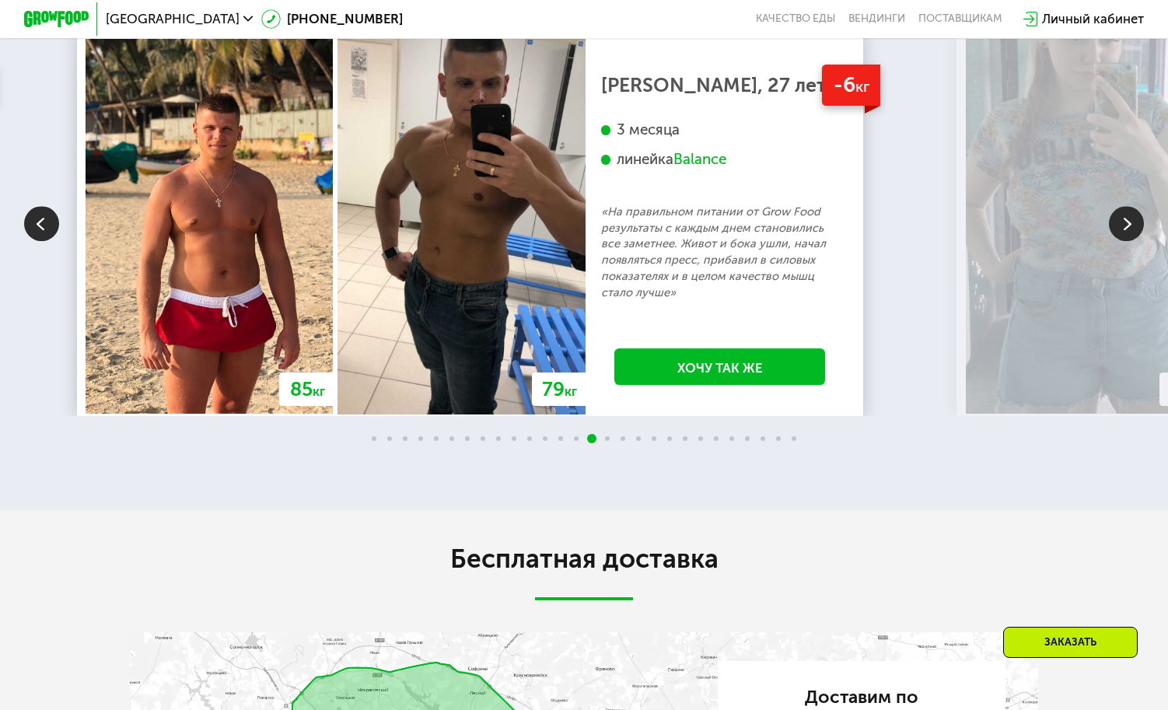
click at [1095, 231] on img at bounding box center [1089, 226] width 247 height 375
click at [1109, 241] on div "70 кг 64 кг -6 кг [PERSON_NAME], 31 год 3 месяца линейка Fit, Super Fit «Питала…" at bounding box center [584, 237] width 1168 height 415
click at [1115, 241] on img at bounding box center [1126, 223] width 35 height 35
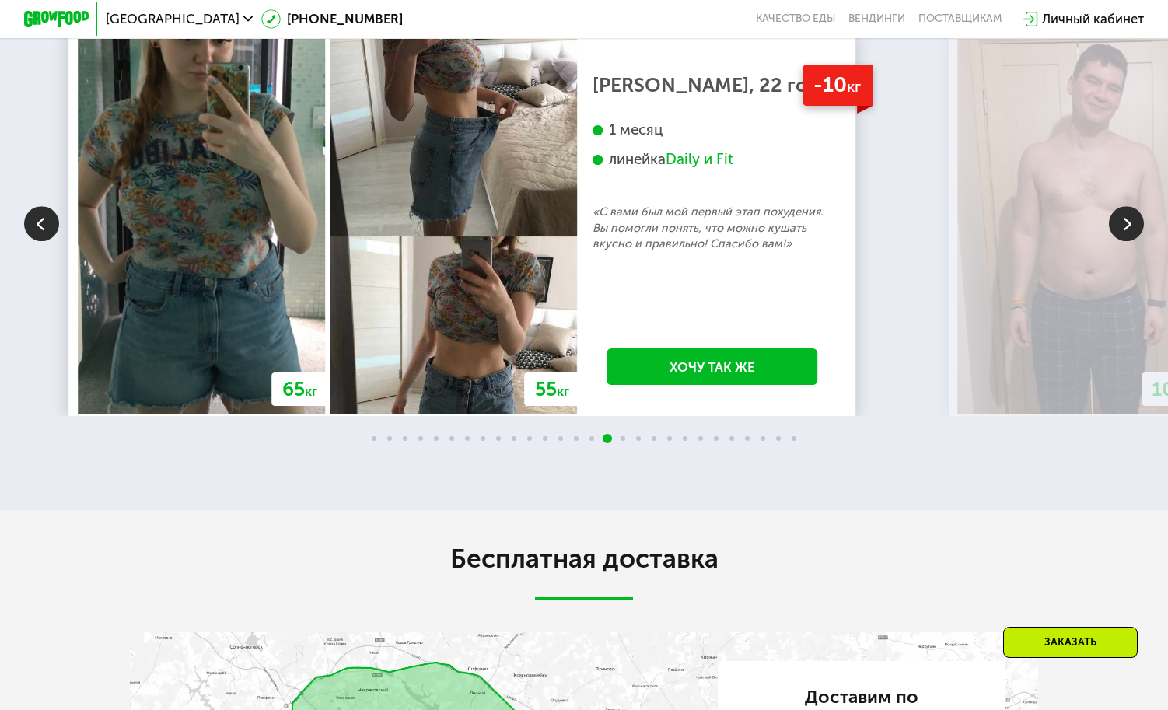
click at [1128, 241] on img at bounding box center [1126, 223] width 35 height 35
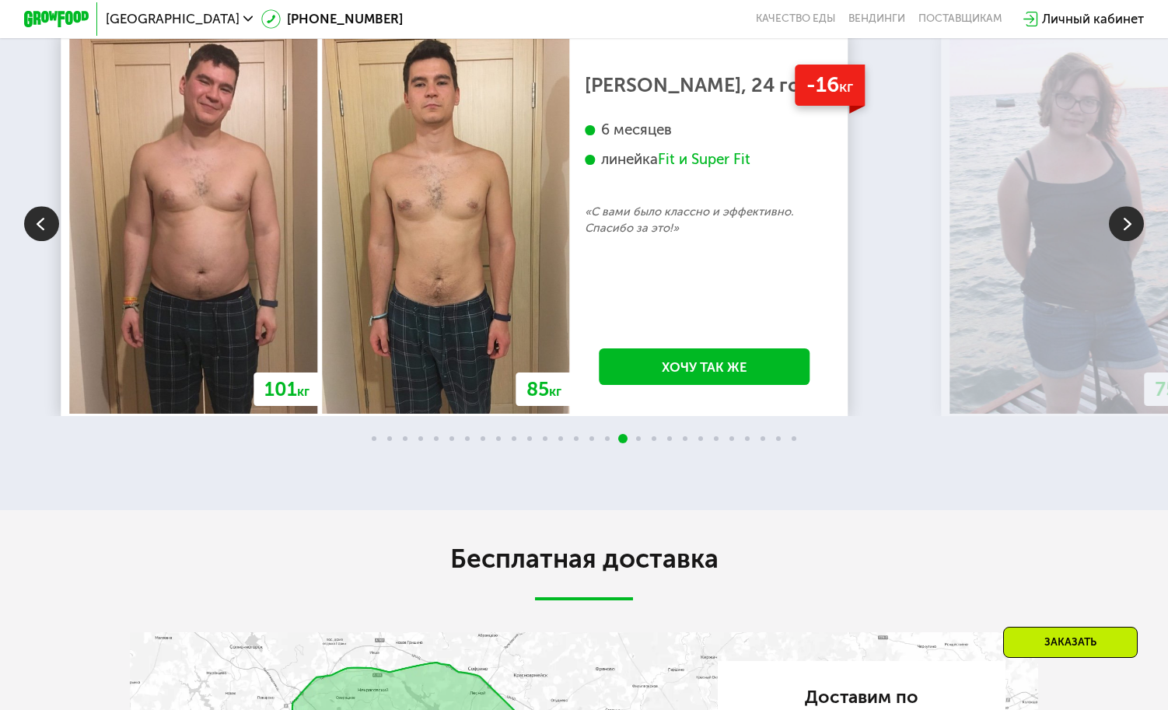
click at [1127, 241] on img at bounding box center [1126, 223] width 35 height 35
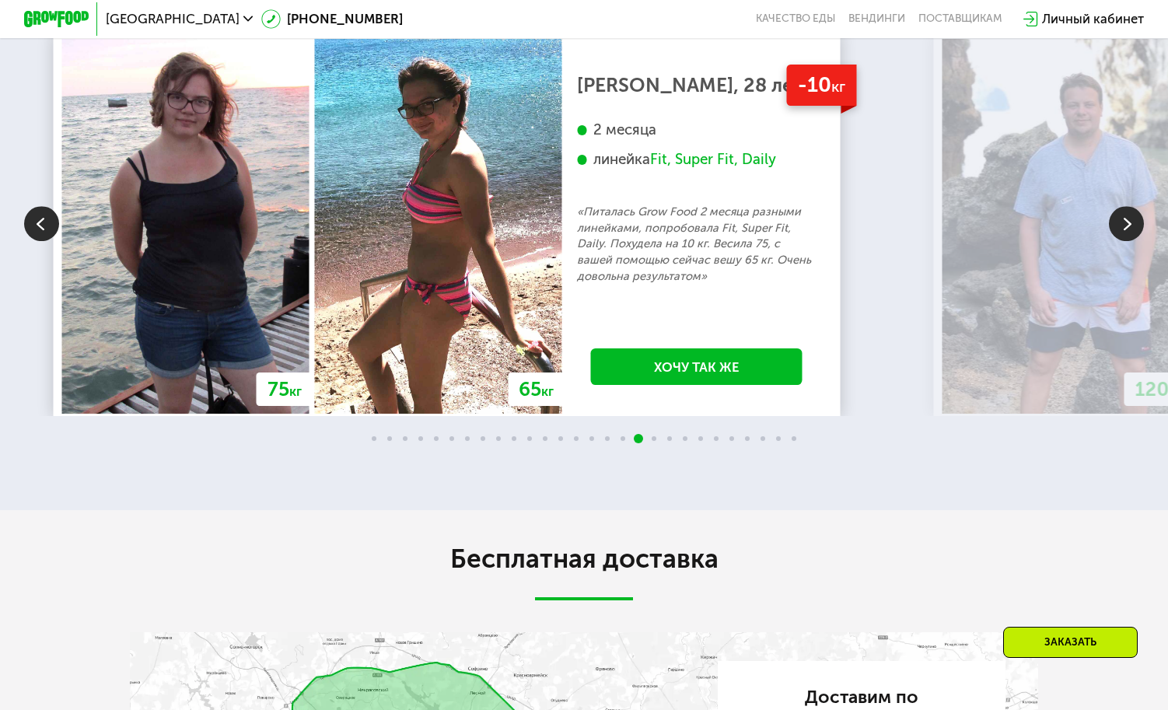
click at [1127, 241] on img at bounding box center [1126, 223] width 35 height 35
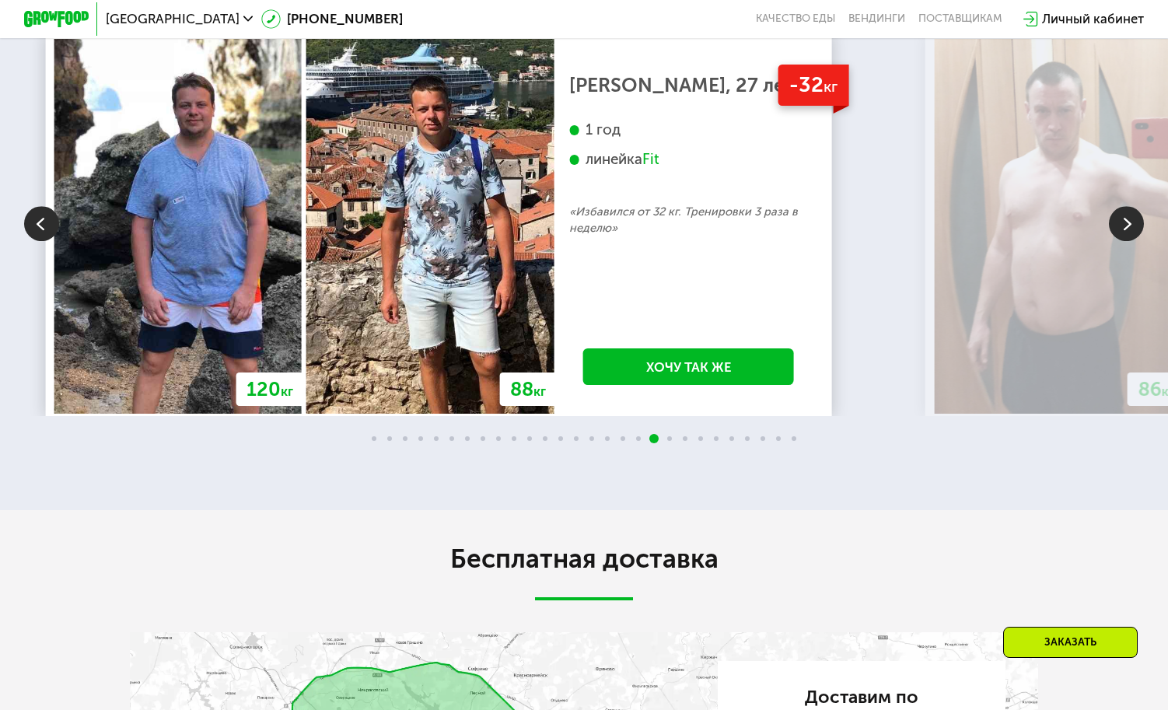
click at [1127, 241] on img at bounding box center [1126, 223] width 35 height 35
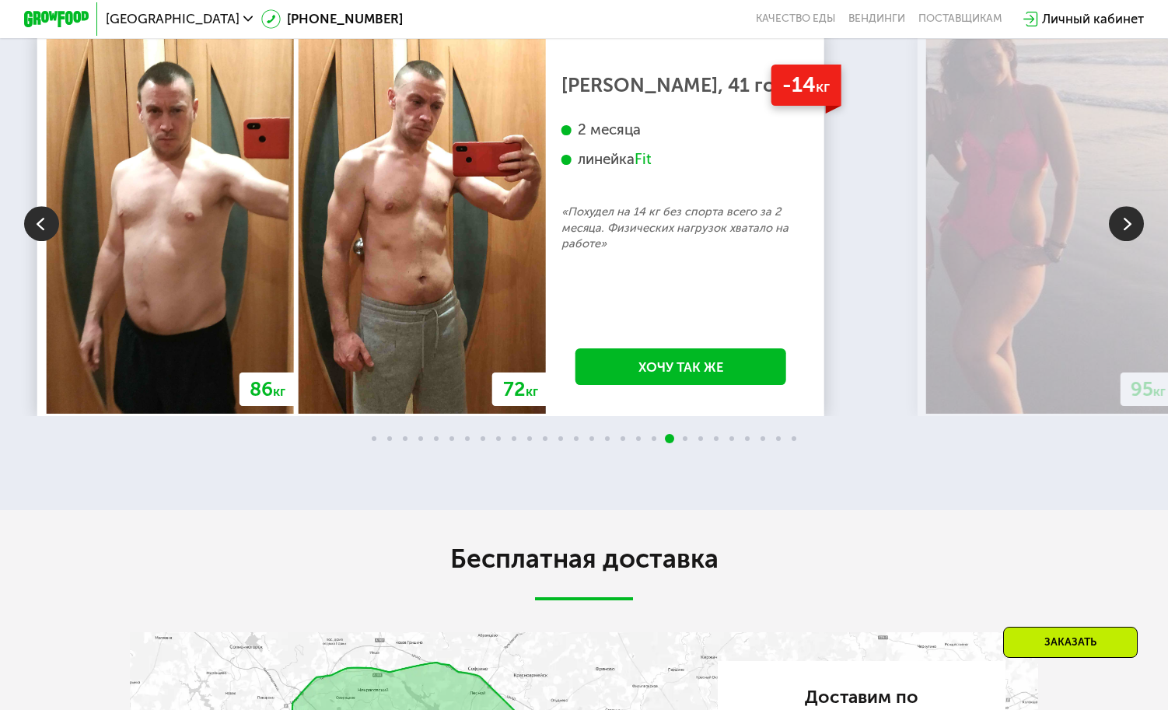
click at [1127, 241] on img at bounding box center [1126, 223] width 35 height 35
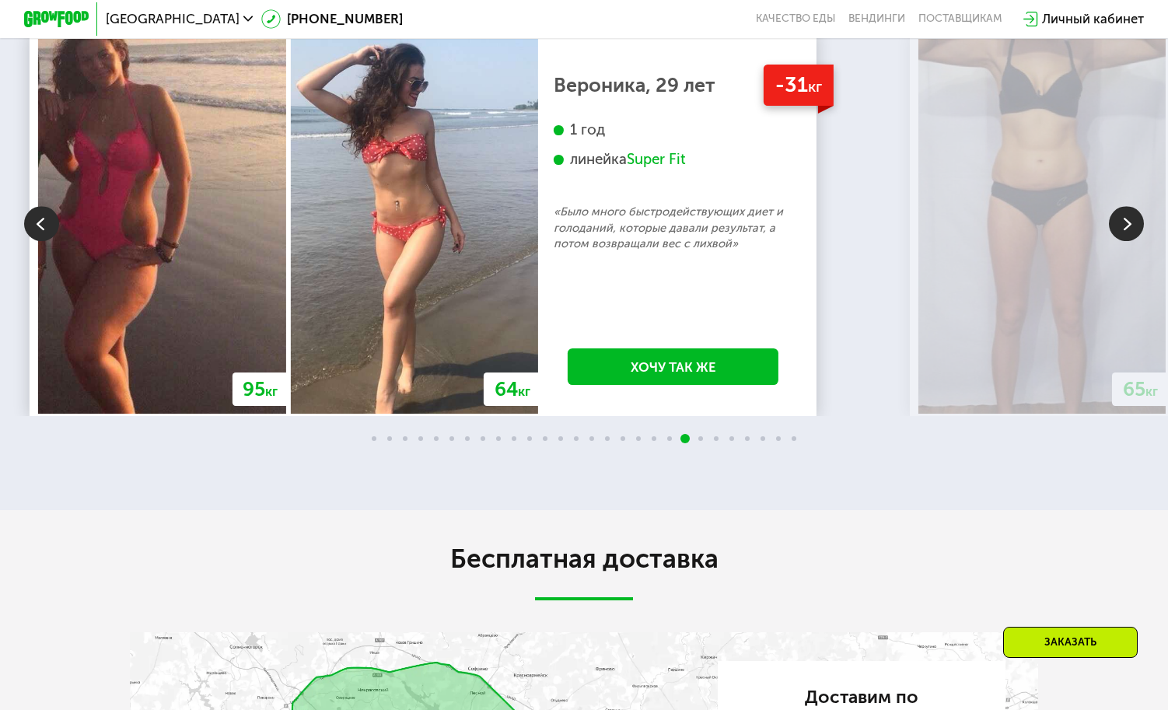
click at [31, 241] on img at bounding box center [41, 223] width 35 height 35
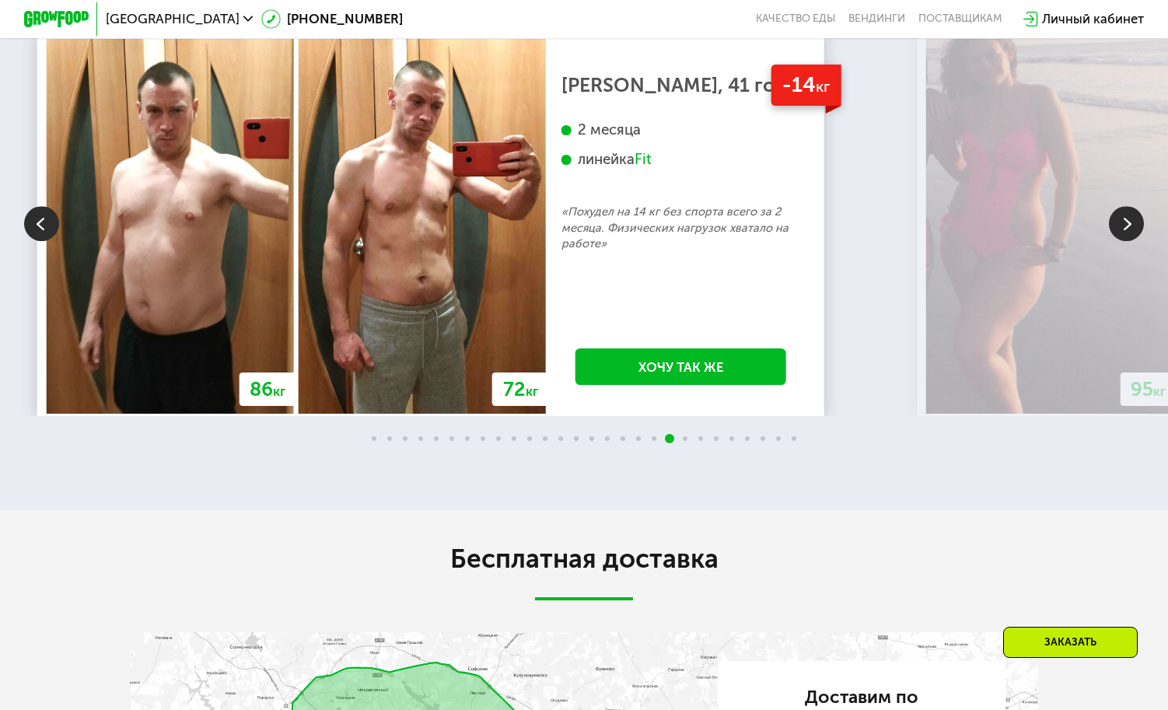
click at [1130, 236] on img at bounding box center [1126, 223] width 35 height 35
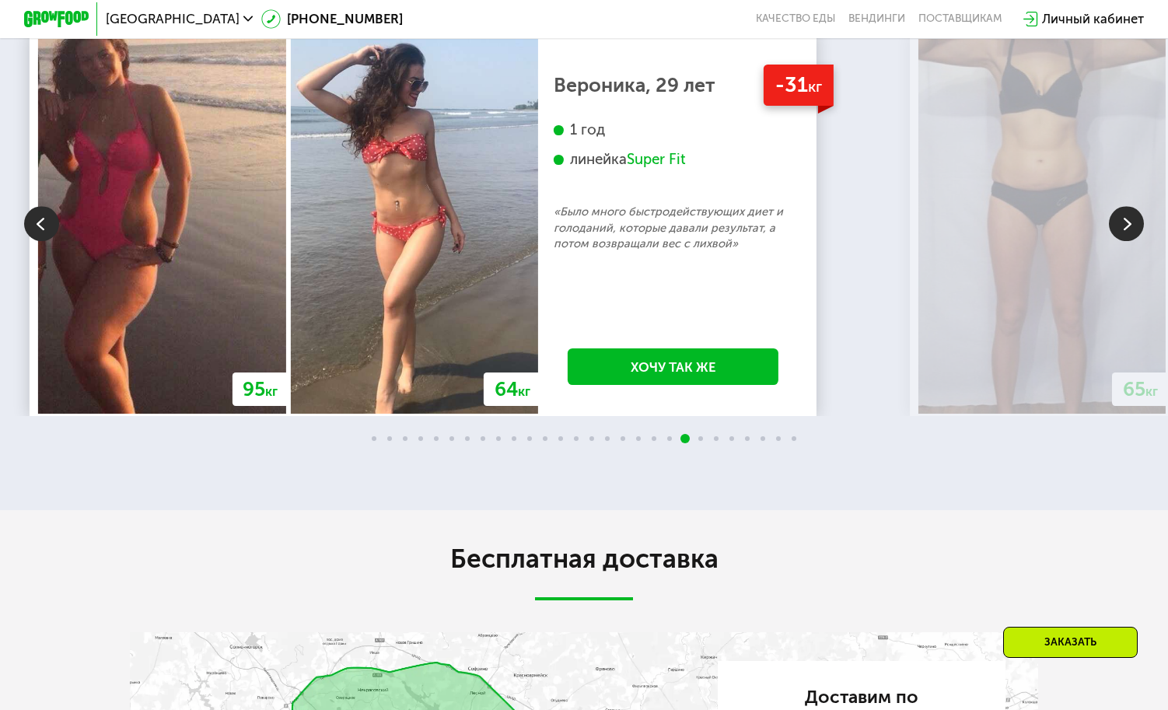
click at [1130, 236] on img at bounding box center [1126, 223] width 35 height 35
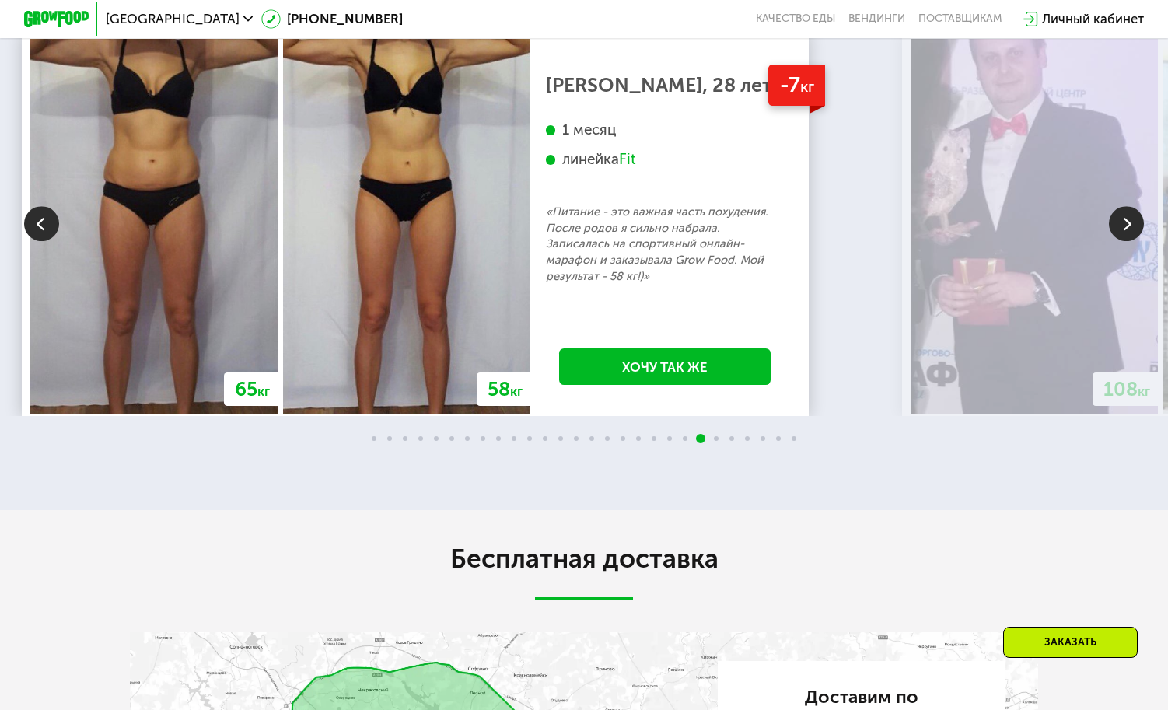
click at [32, 241] on img at bounding box center [41, 223] width 35 height 35
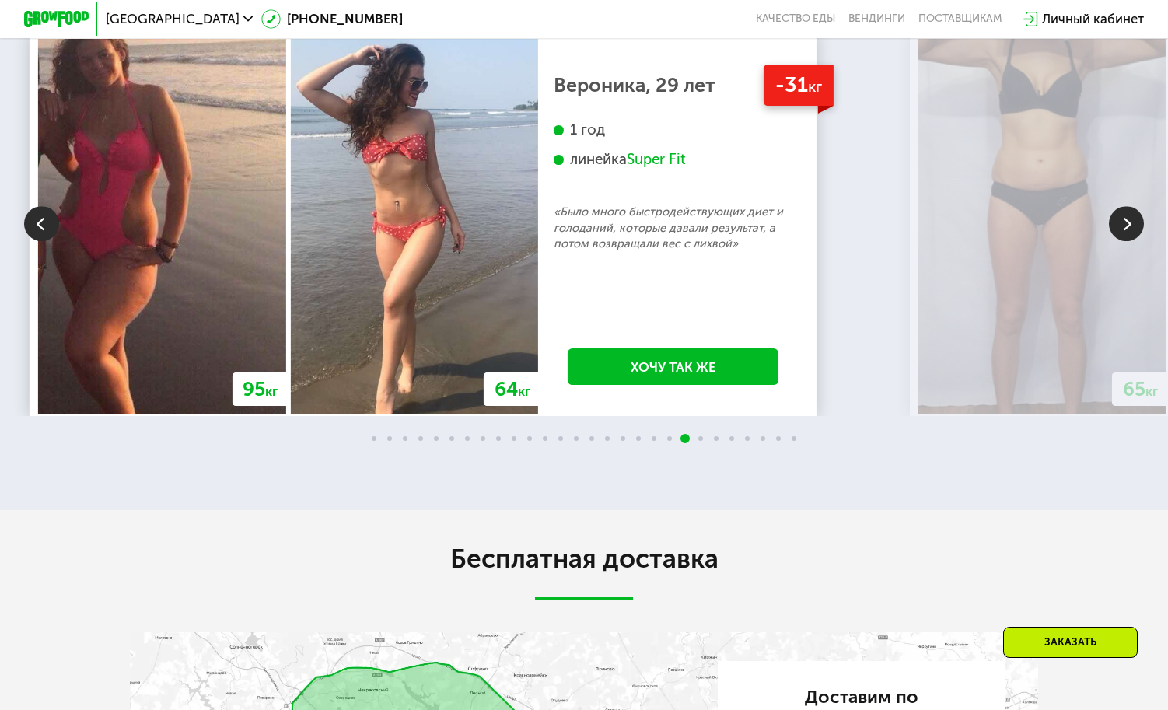
click at [32, 241] on img at bounding box center [41, 223] width 35 height 35
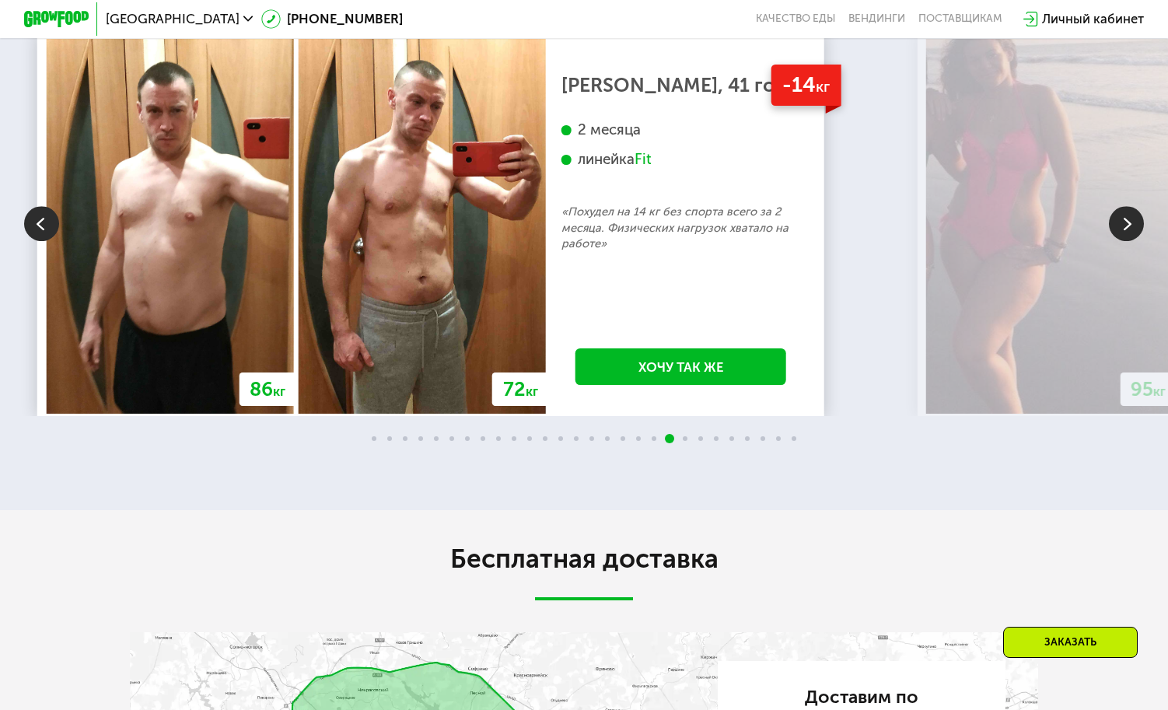
click at [1132, 241] on img at bounding box center [1126, 223] width 35 height 35
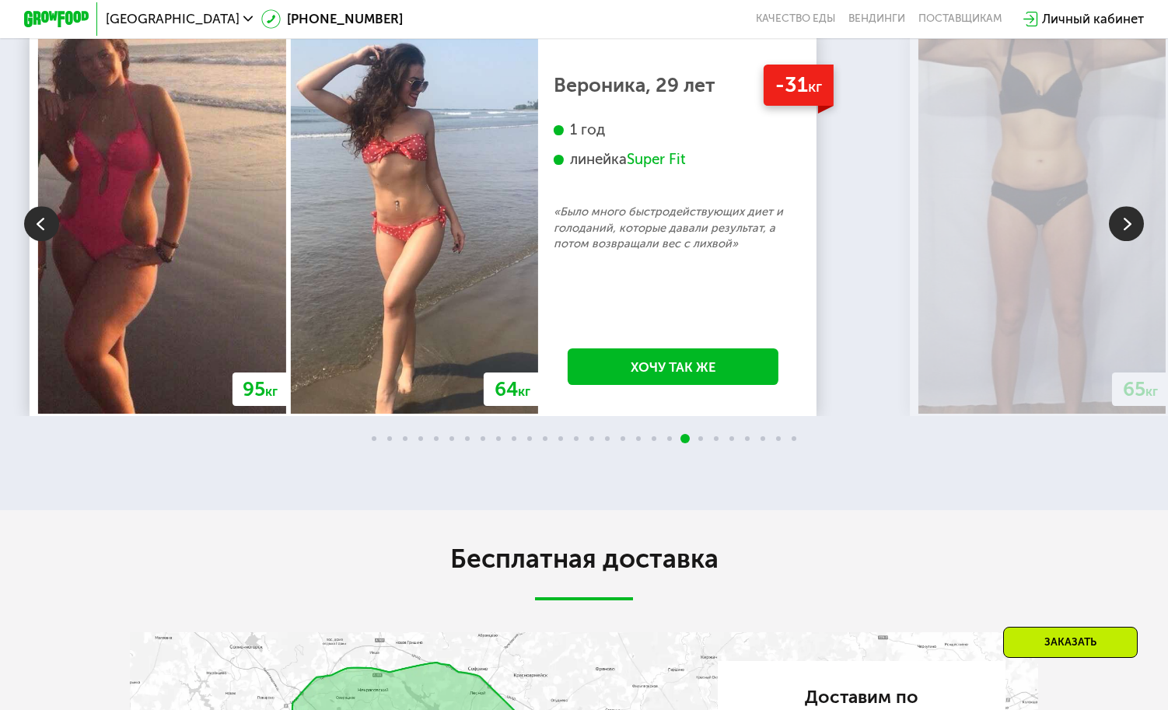
click at [1131, 241] on img at bounding box center [1126, 223] width 35 height 35
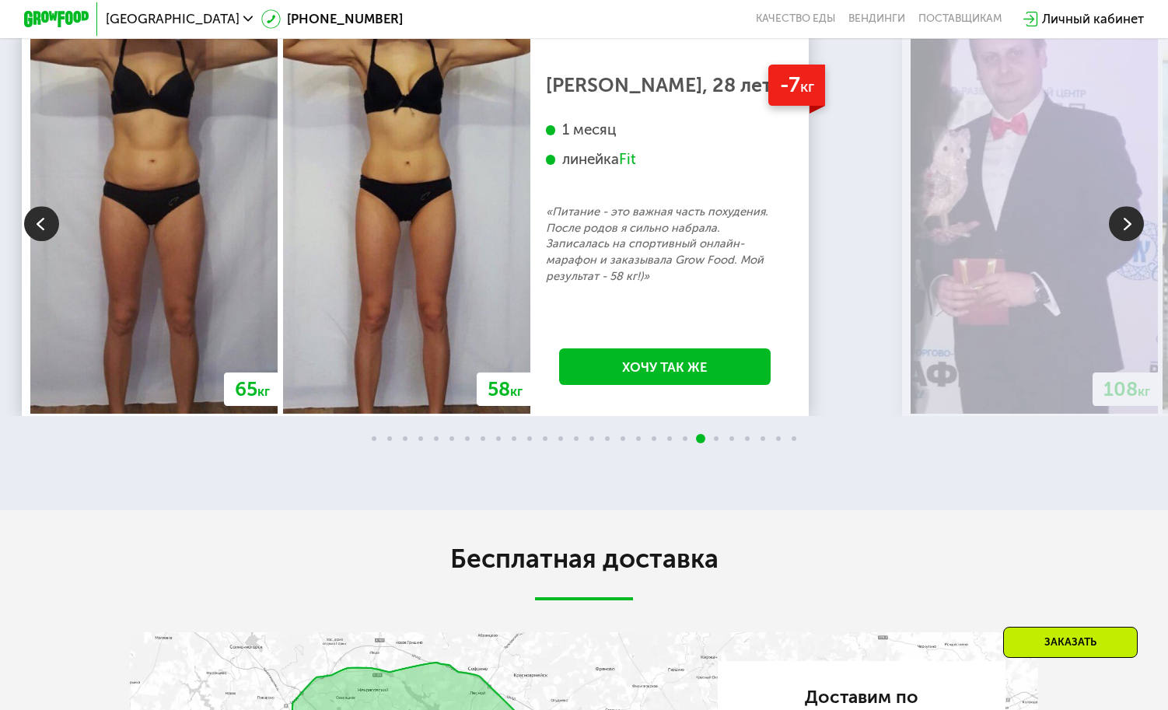
click at [1123, 225] on img at bounding box center [1033, 226] width 247 height 375
click at [1123, 232] on img at bounding box center [1126, 223] width 35 height 35
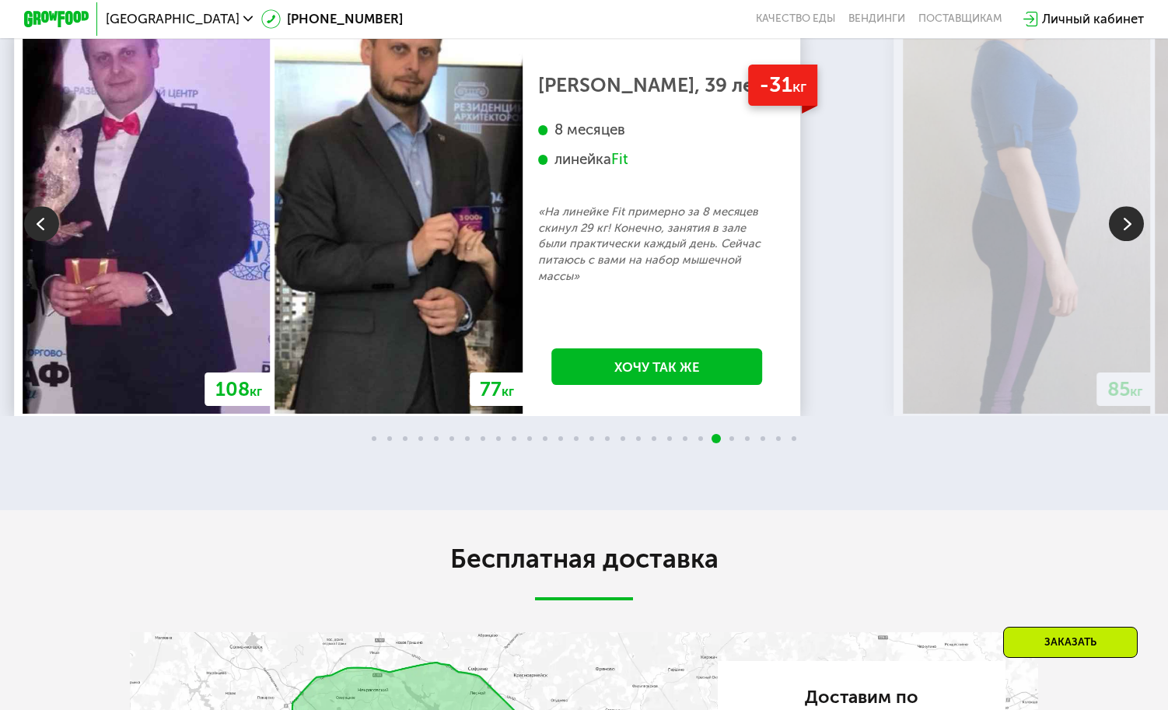
click at [1133, 237] on img at bounding box center [1126, 223] width 35 height 35
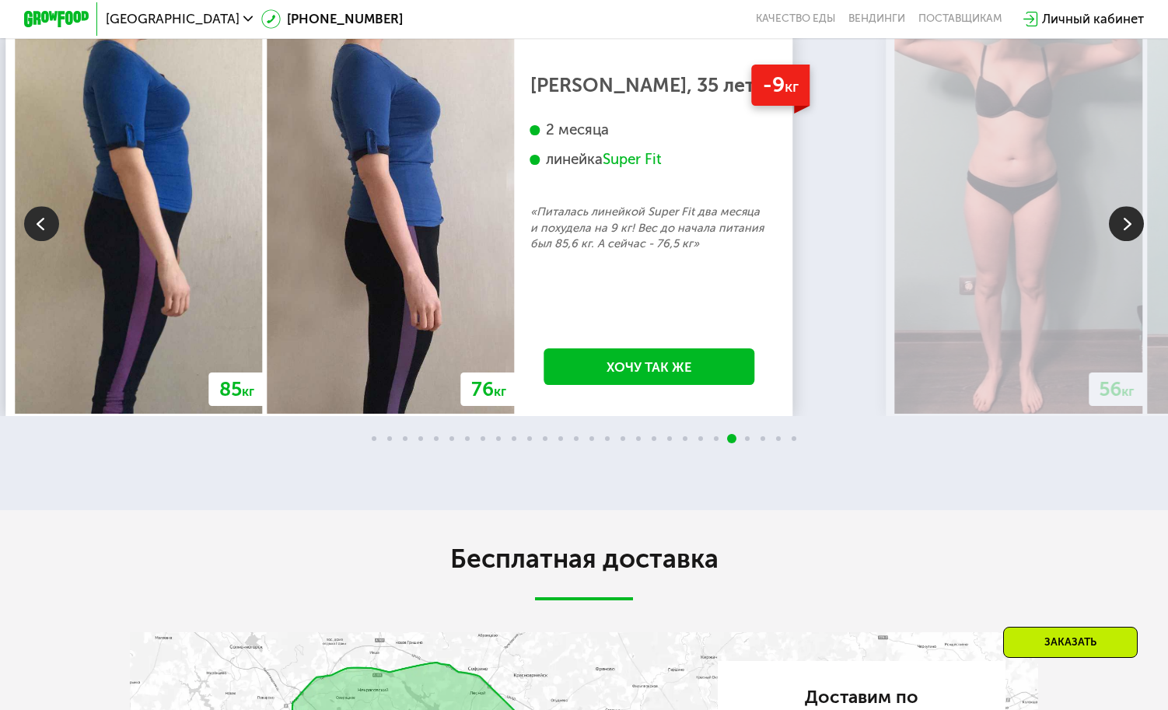
click at [1111, 231] on img at bounding box center [1126, 223] width 35 height 35
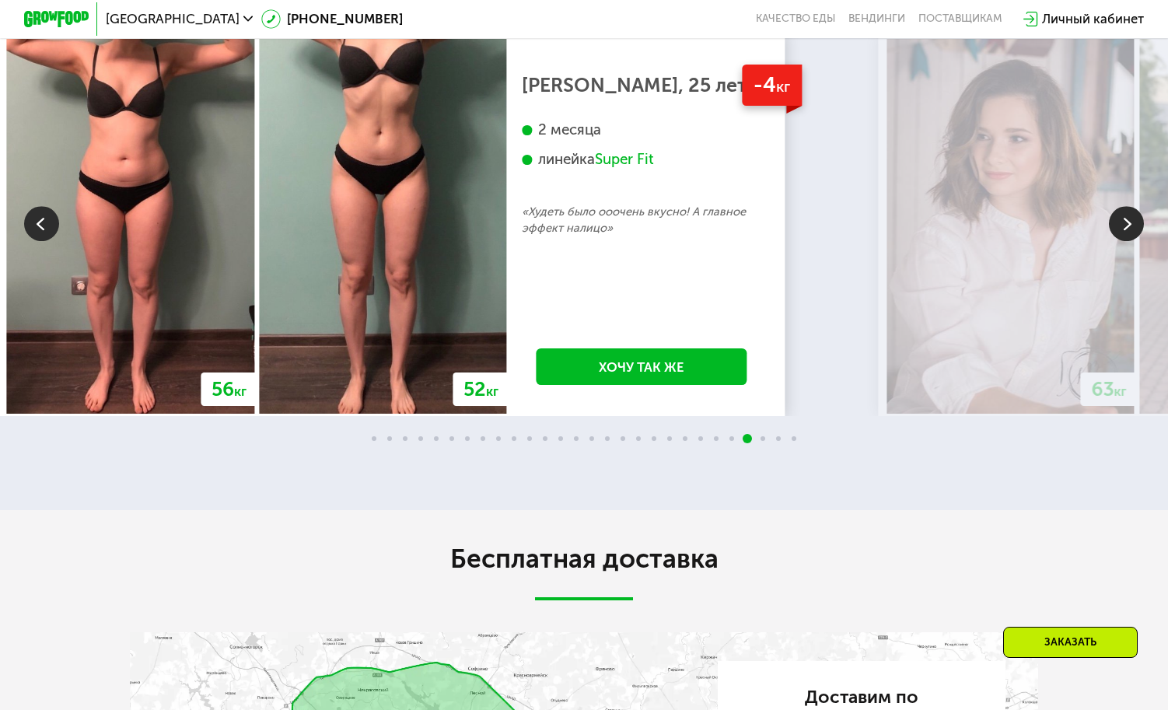
click at [1111, 233] on img at bounding box center [1126, 223] width 35 height 35
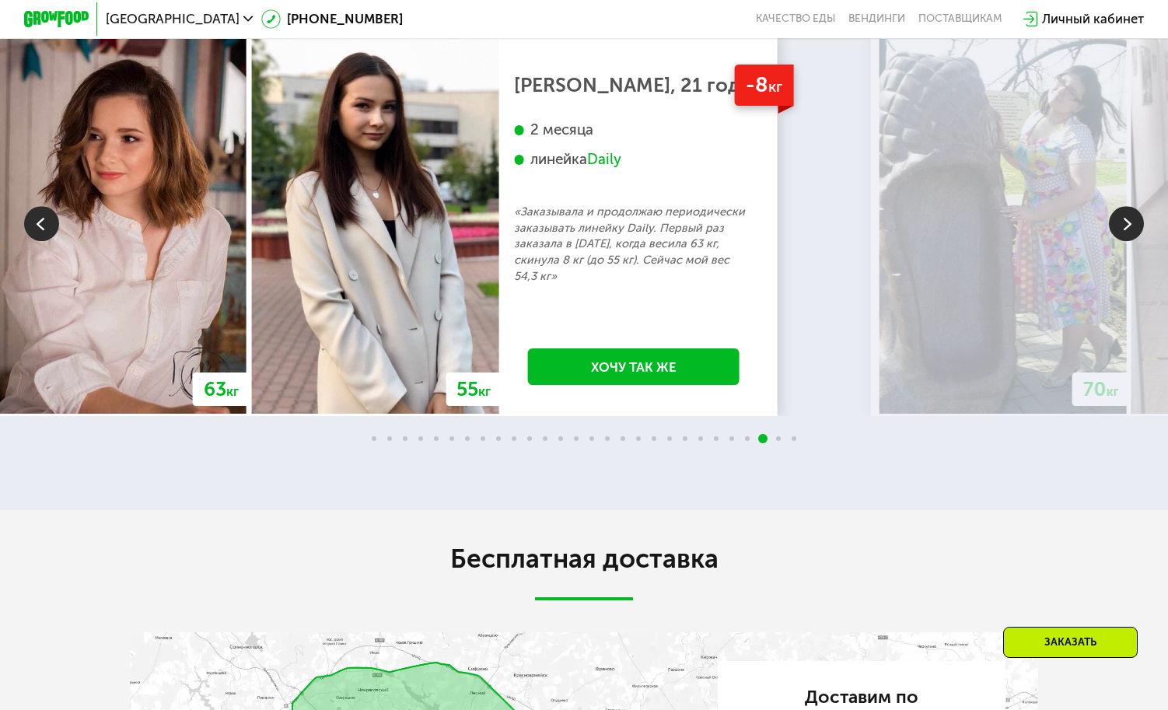
click at [1110, 233] on img at bounding box center [1126, 223] width 35 height 35
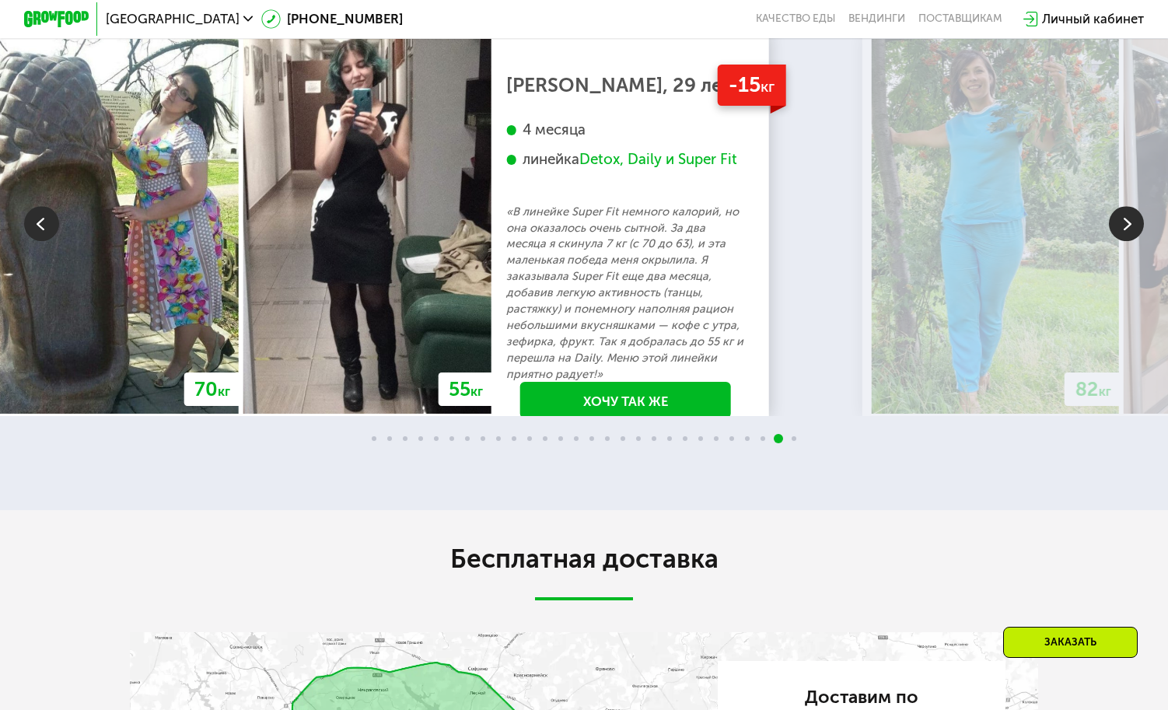
click at [1110, 233] on img at bounding box center [1126, 223] width 35 height 35
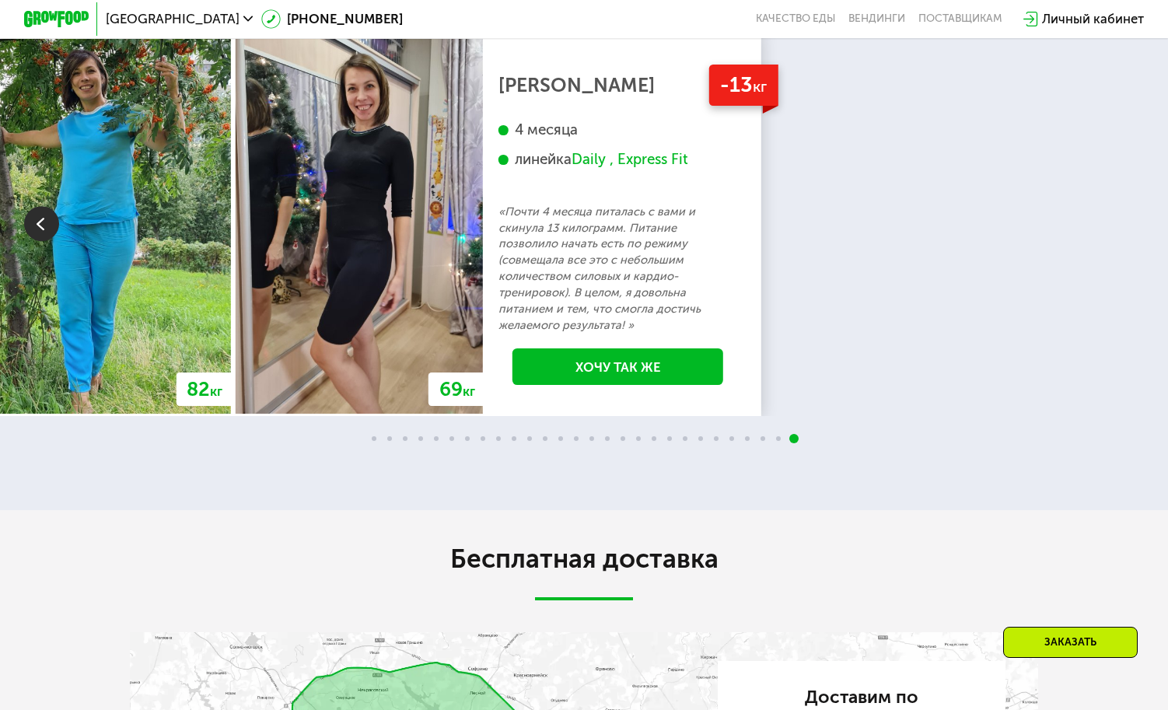
drag, startPoint x: 56, startPoint y: 248, endPoint x: 69, endPoint y: 248, distance: 13.2
click at [58, 241] on img at bounding box center [41, 223] width 35 height 35
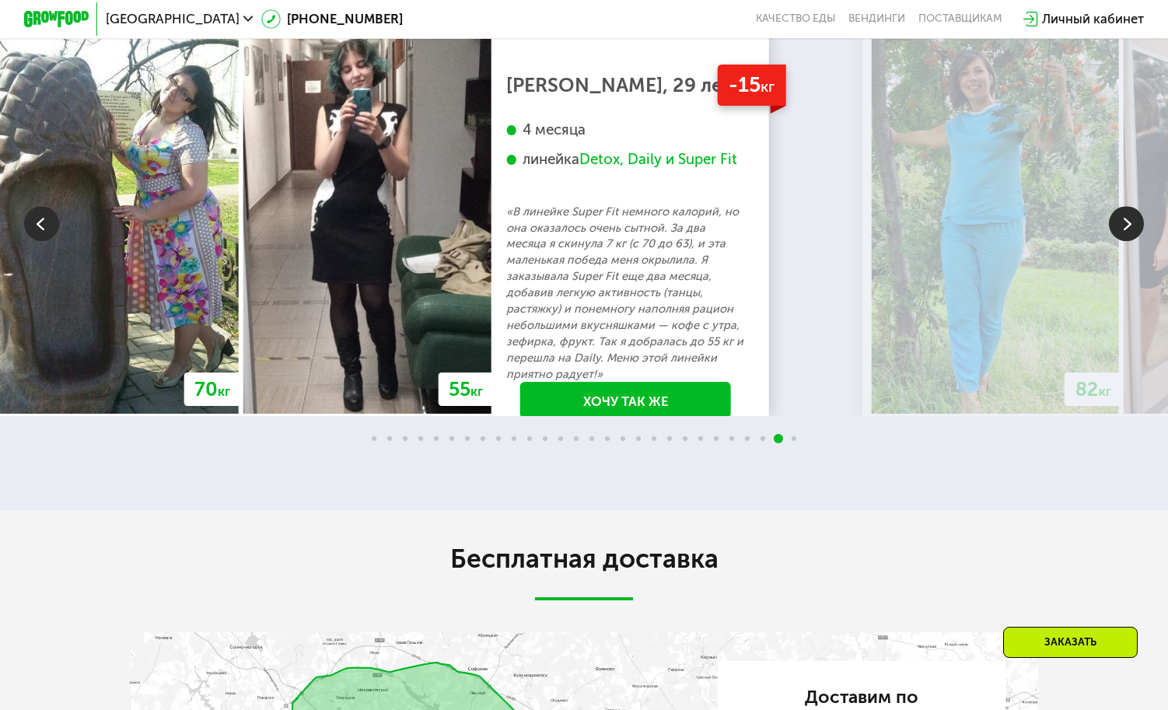
click at [1109, 241] on img at bounding box center [1126, 223] width 35 height 35
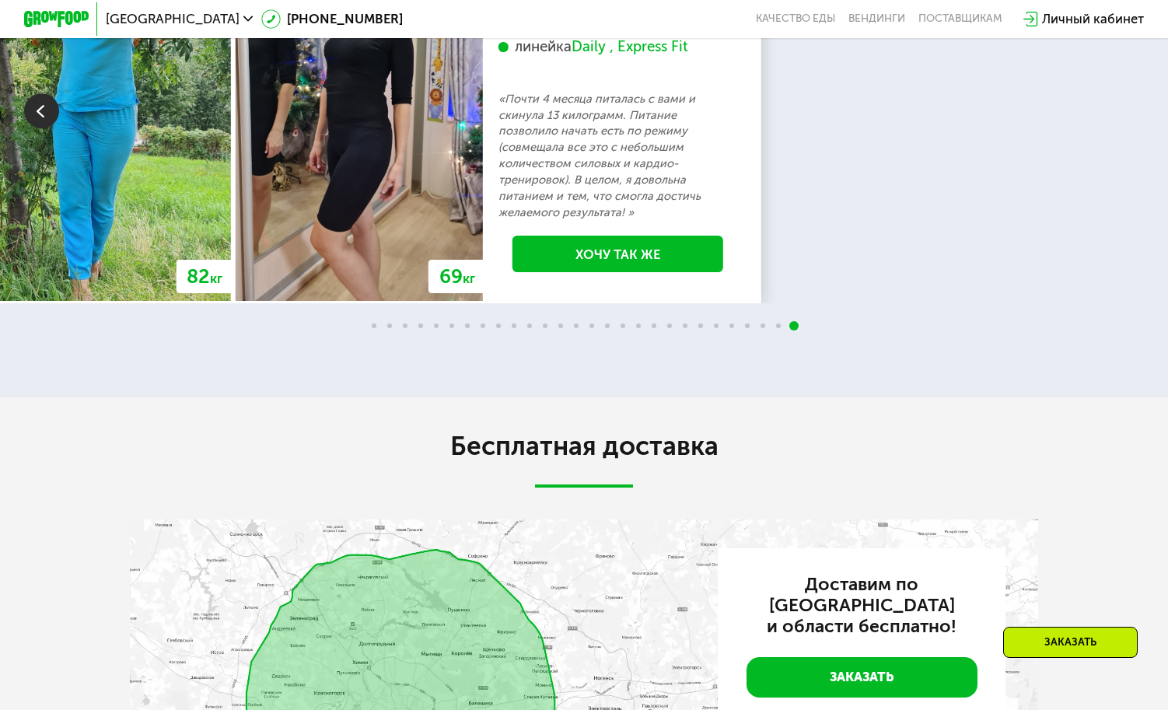
scroll to position [3421, 0]
